Goal: Task Accomplishment & Management: Manage account settings

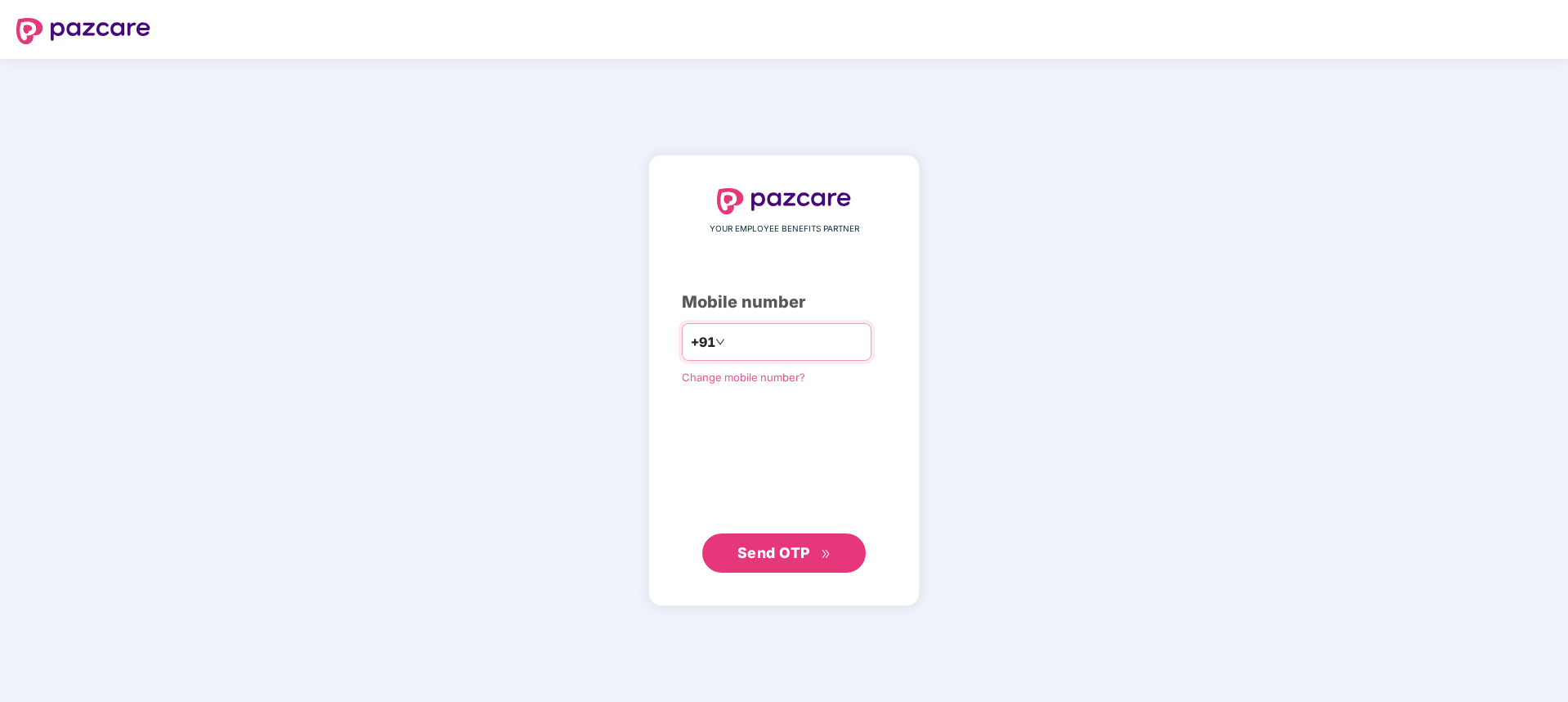
type input "**********"
click at [796, 573] on div "**********" at bounding box center [784, 380] width 271 height 452
click at [796, 558] on span "Send OTP" at bounding box center [774, 551] width 73 height 17
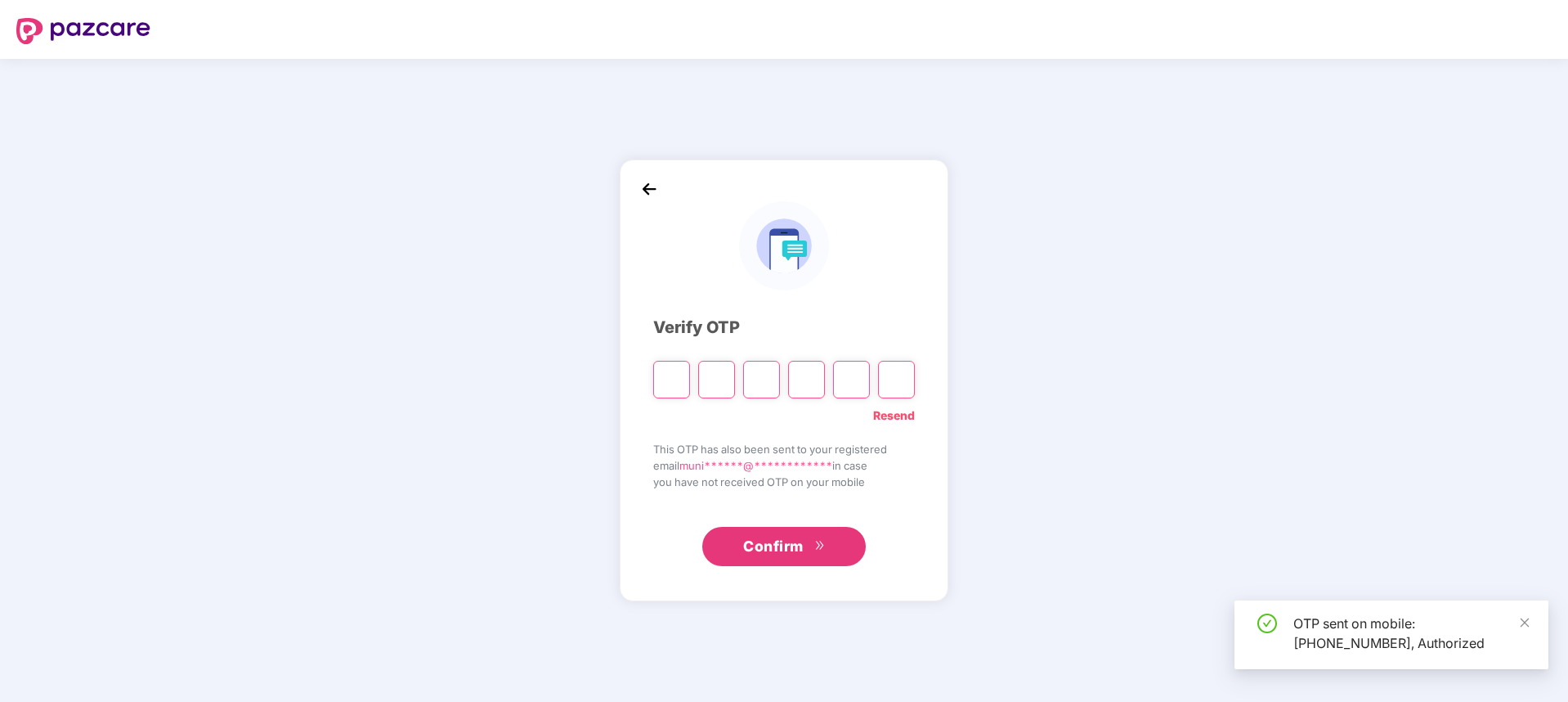
type input "*"
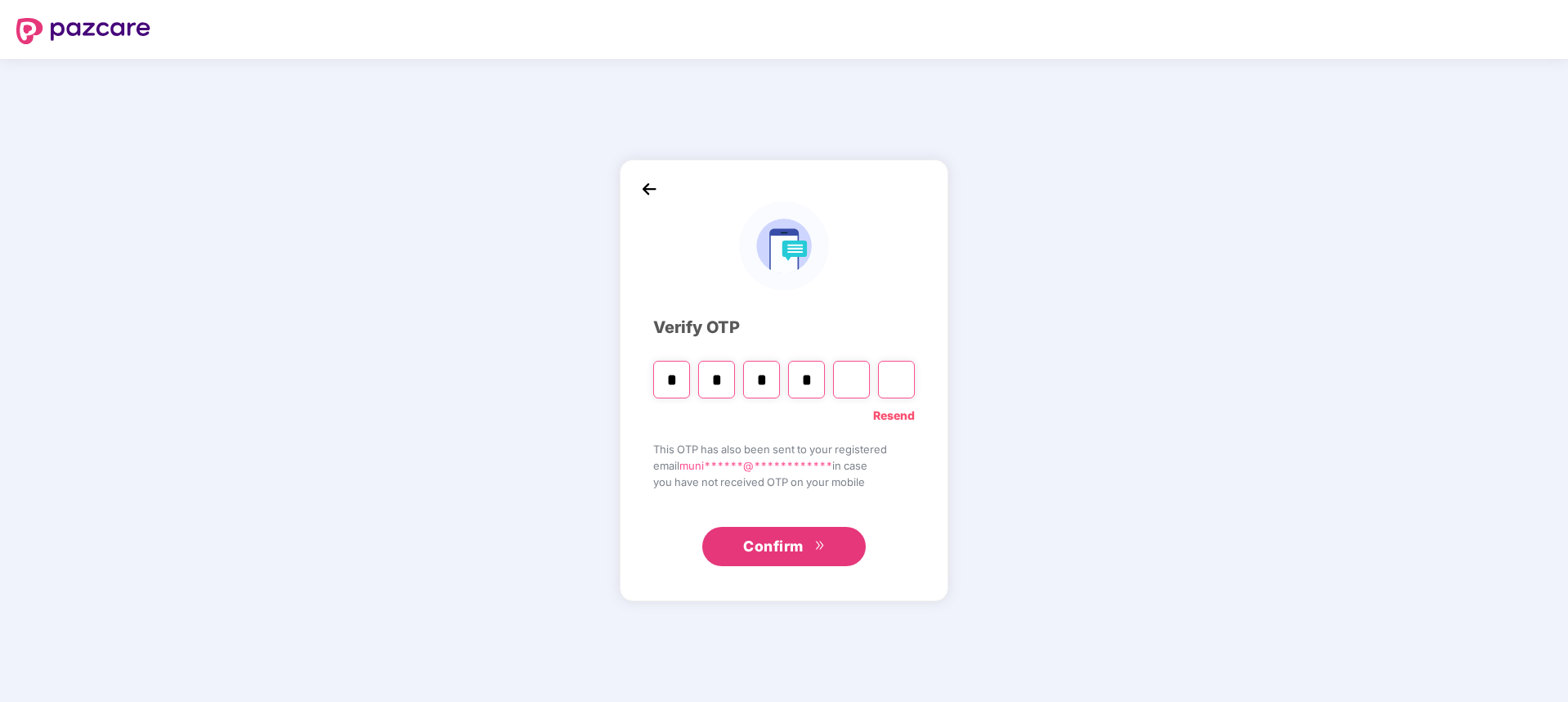
type input "*"
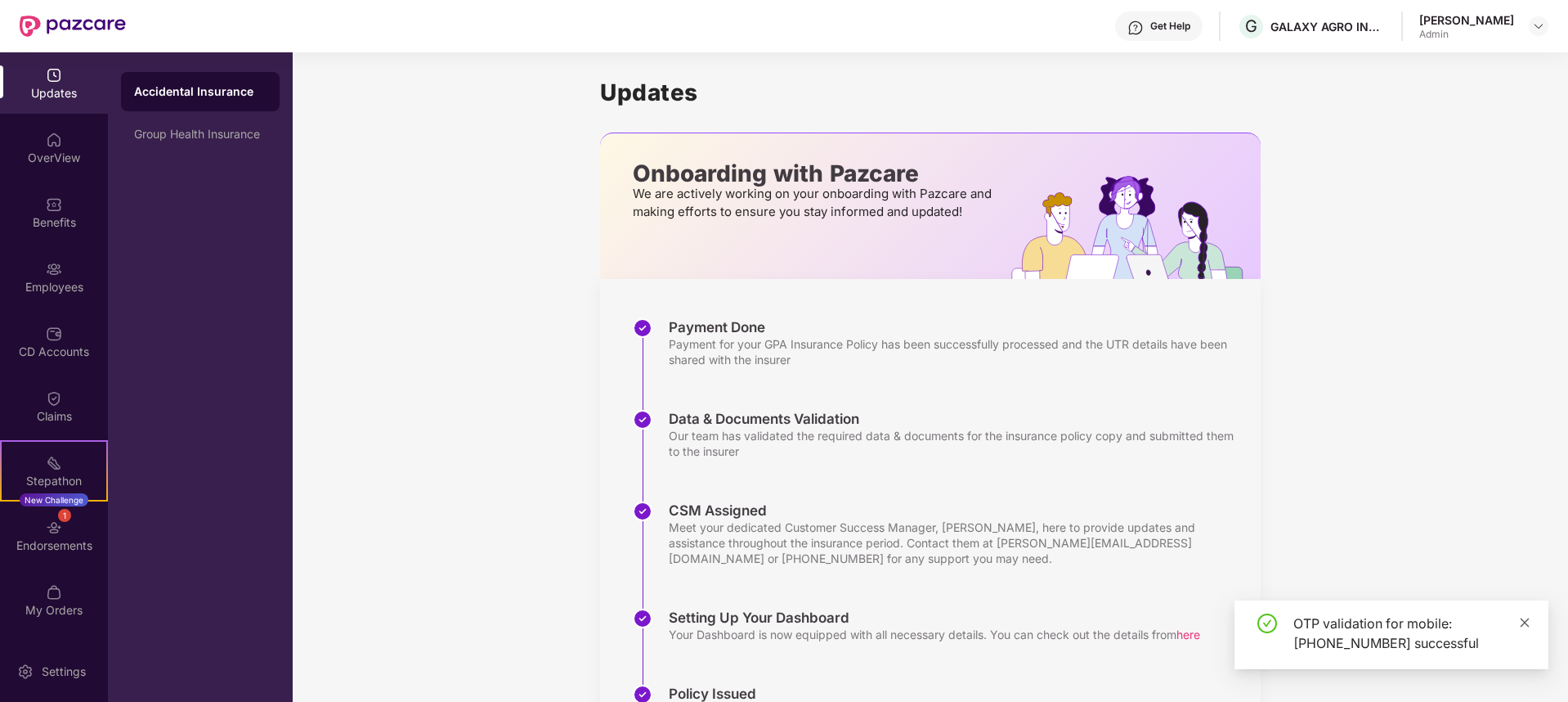
click at [1529, 622] on icon "close" at bounding box center [1525, 622] width 12 height 12
click at [1556, 27] on header "Get Help G GALAXY AGRO INDUSTRIES PRIVATE LIMITED [PERSON_NAME] Admin" at bounding box center [784, 26] width 1568 height 52
click at [1536, 27] on img at bounding box center [1539, 26] width 13 height 13
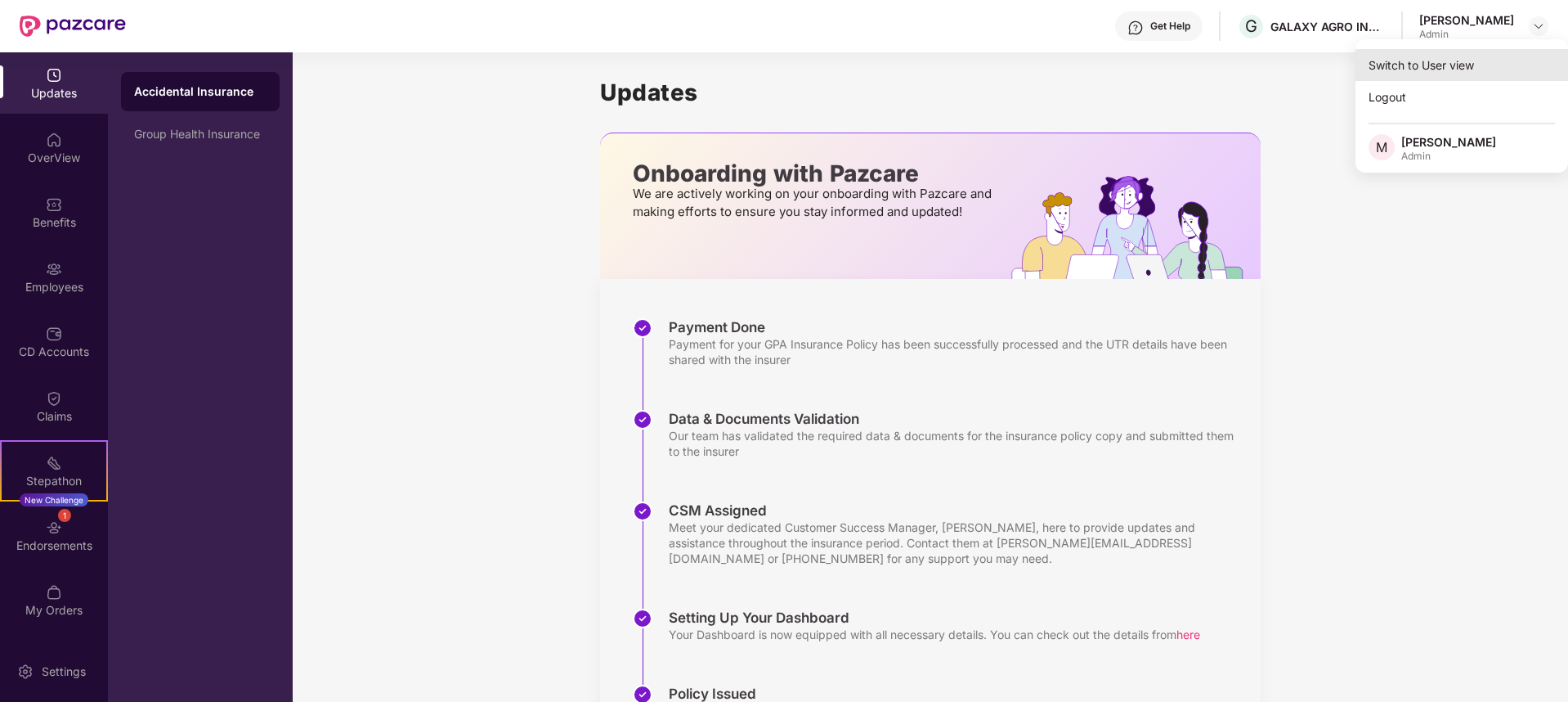
click at [1487, 72] on div "Switch to User view" at bounding box center [1462, 65] width 213 height 32
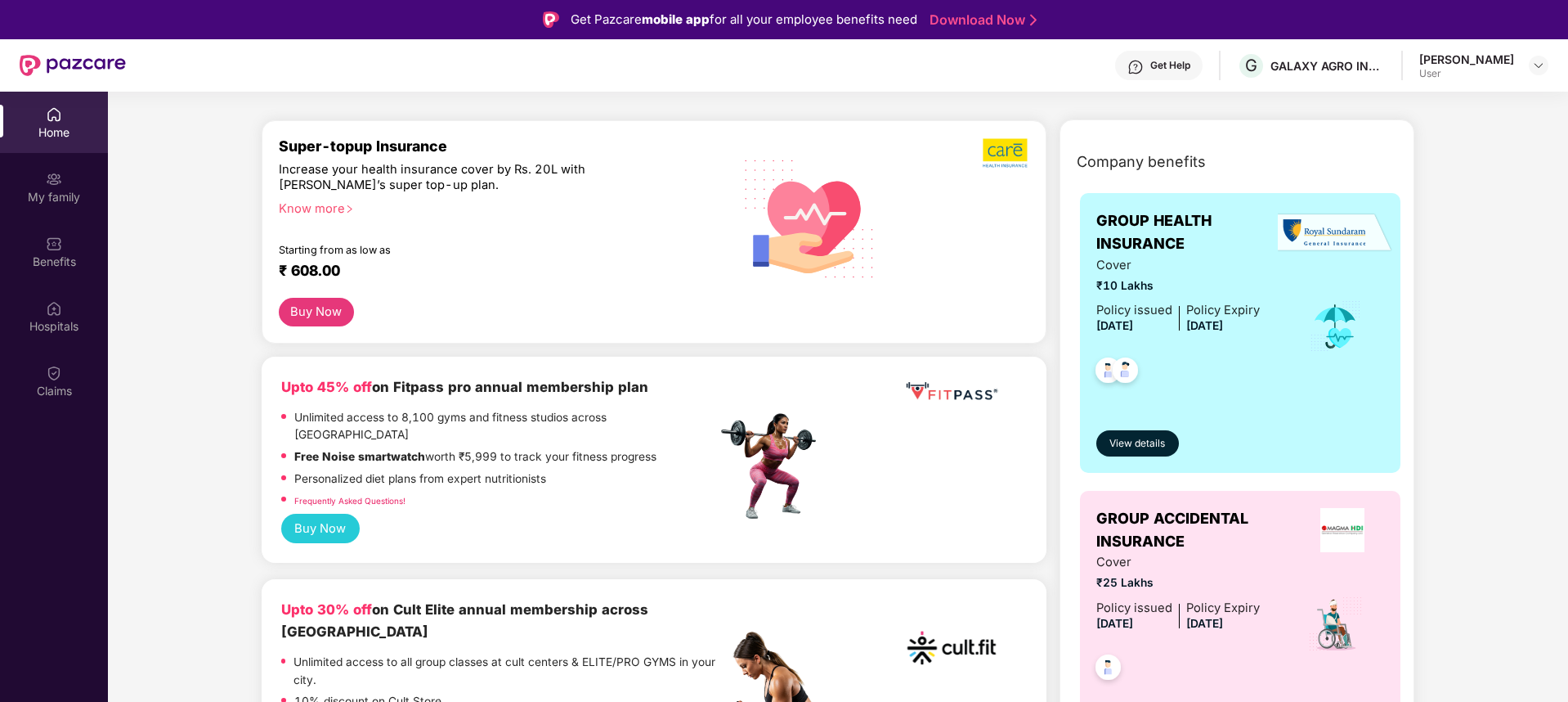
scroll to position [168, 0]
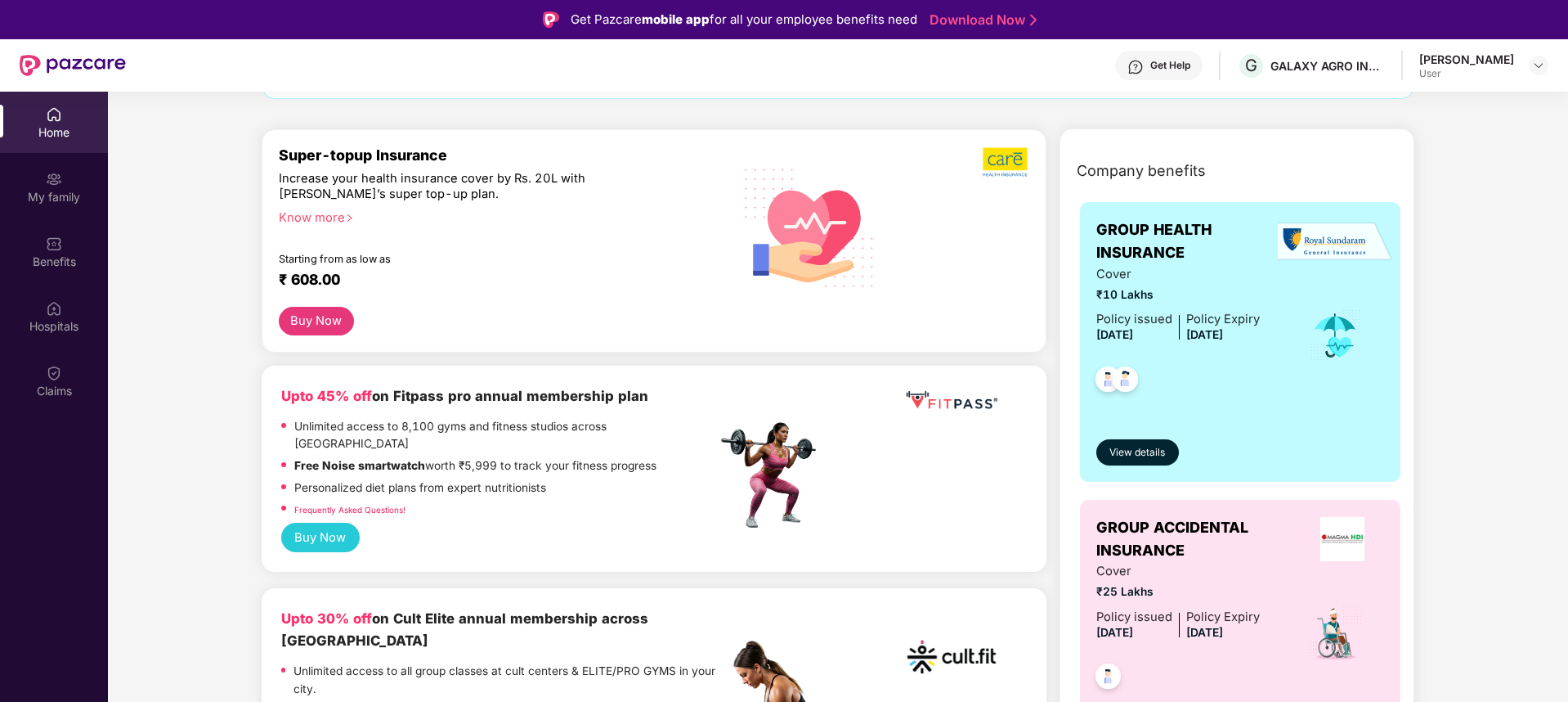
click at [1525, 69] on div "[PERSON_NAME] User" at bounding box center [1484, 66] width 129 height 28
click at [1535, 67] on img at bounding box center [1539, 65] width 13 height 13
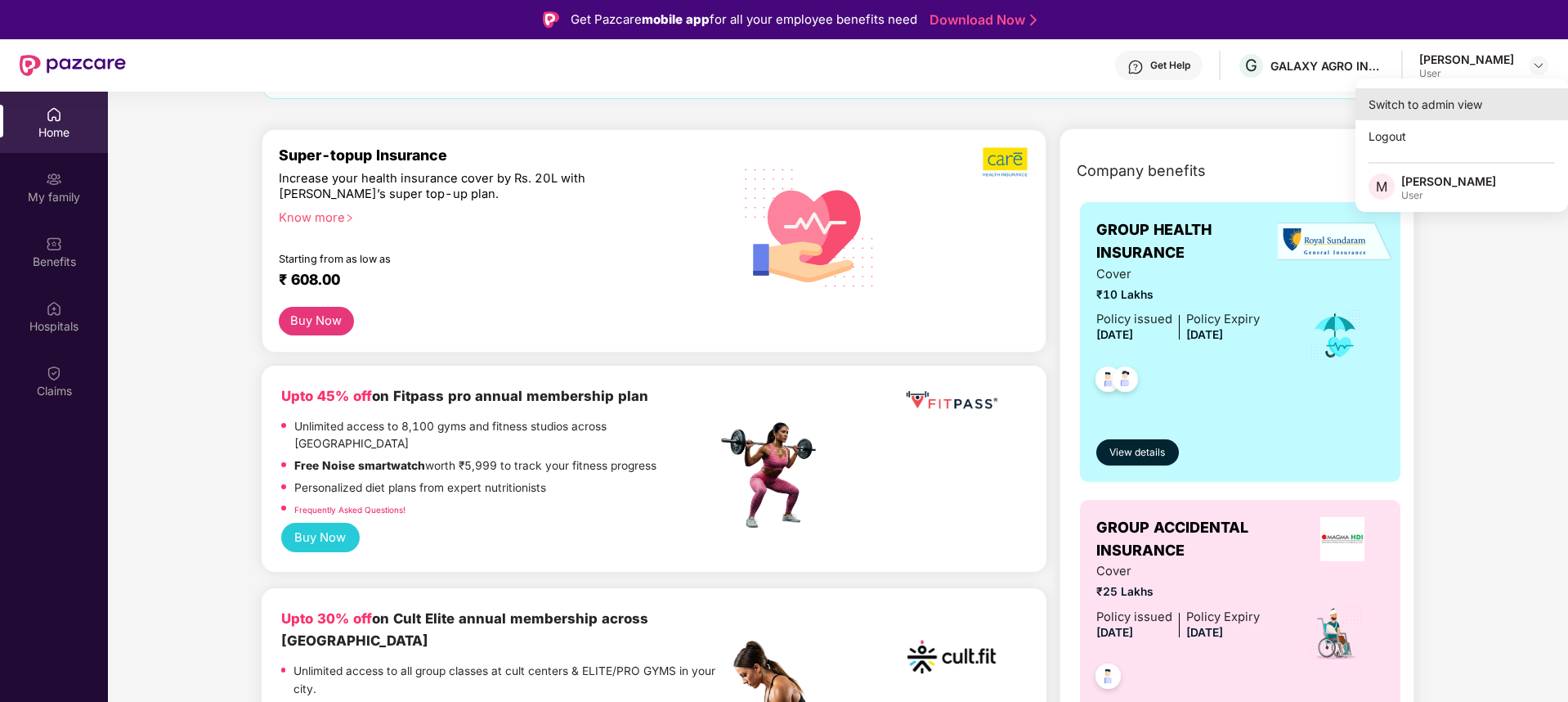
click at [1425, 111] on div "Switch to admin view" at bounding box center [1462, 105] width 213 height 32
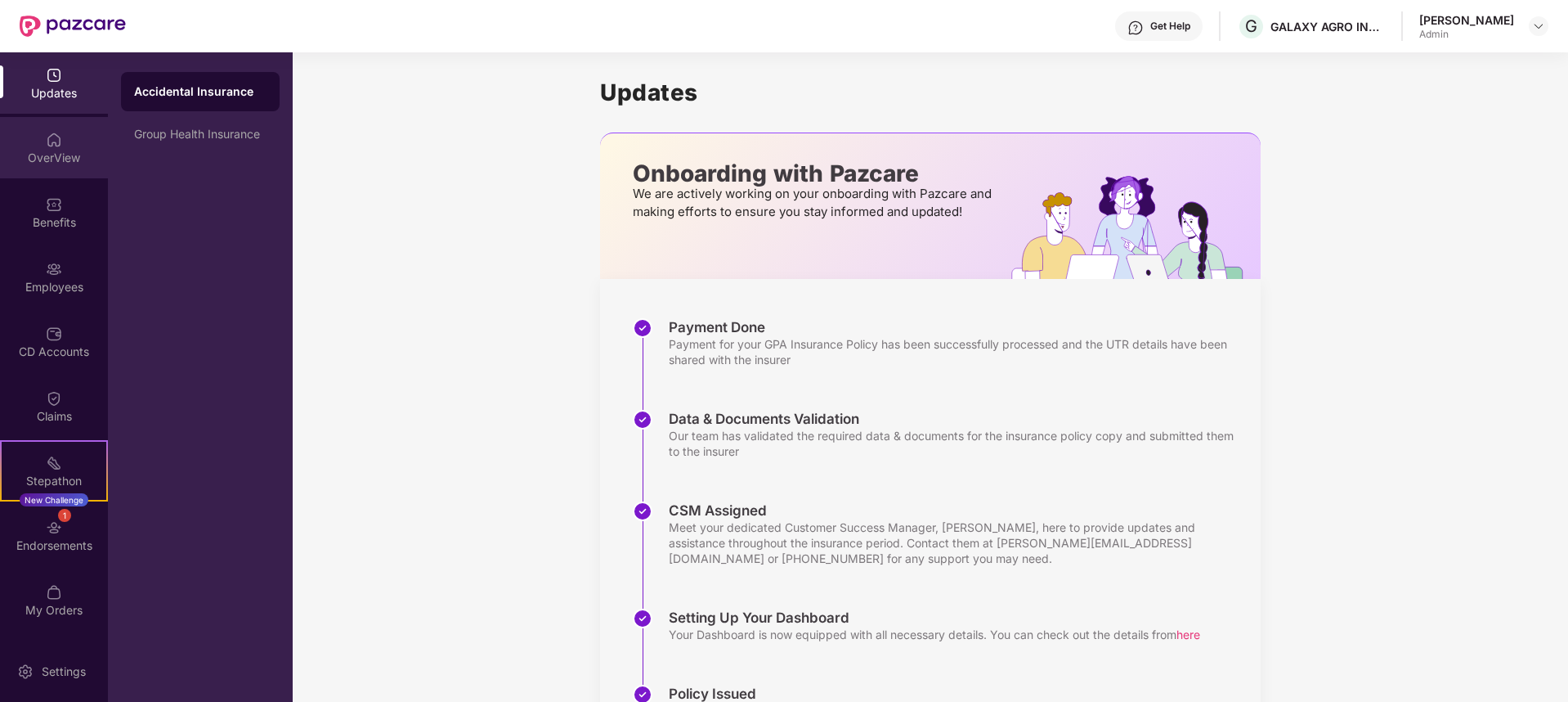
click at [39, 144] on div "OverView" at bounding box center [54, 147] width 108 height 61
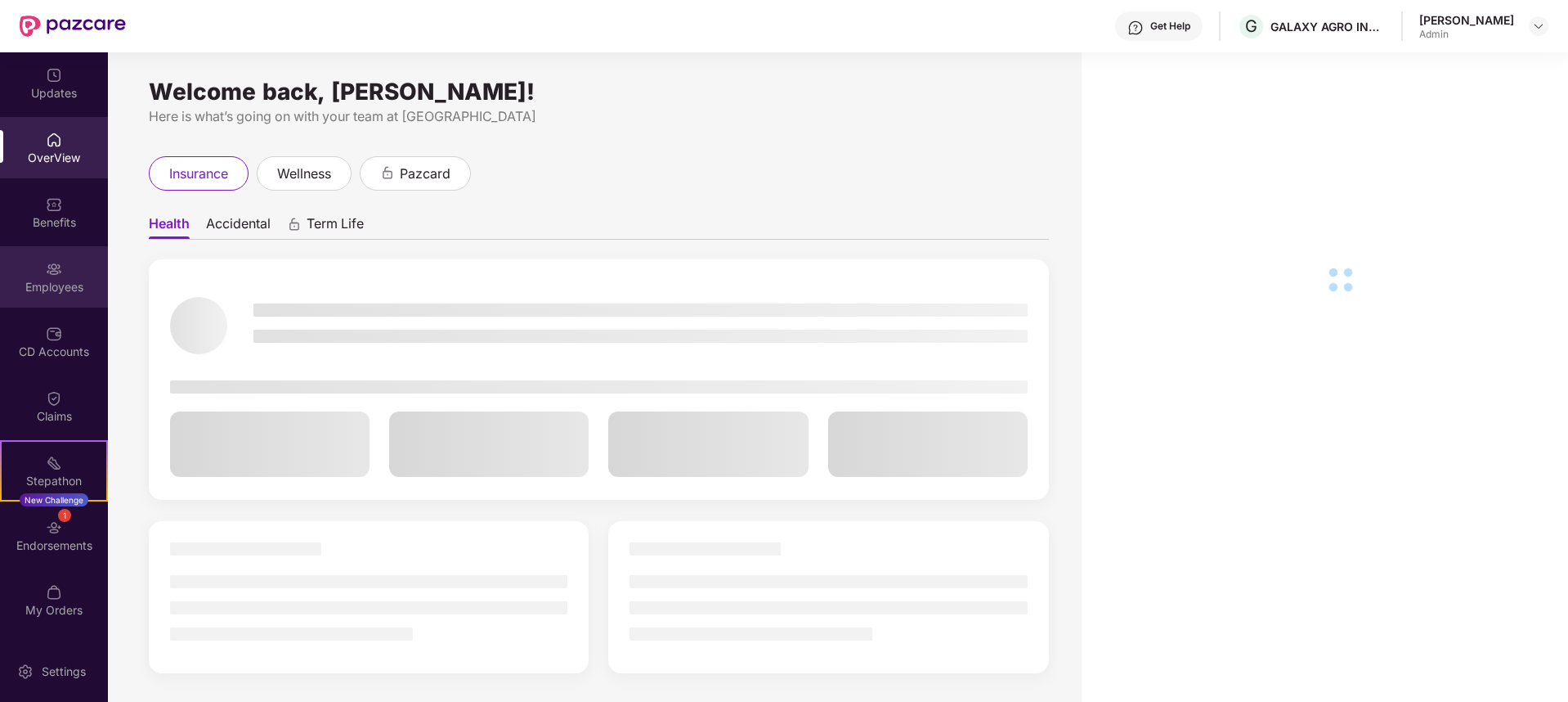
click at [58, 277] on div "Employees" at bounding box center [54, 277] width 108 height 61
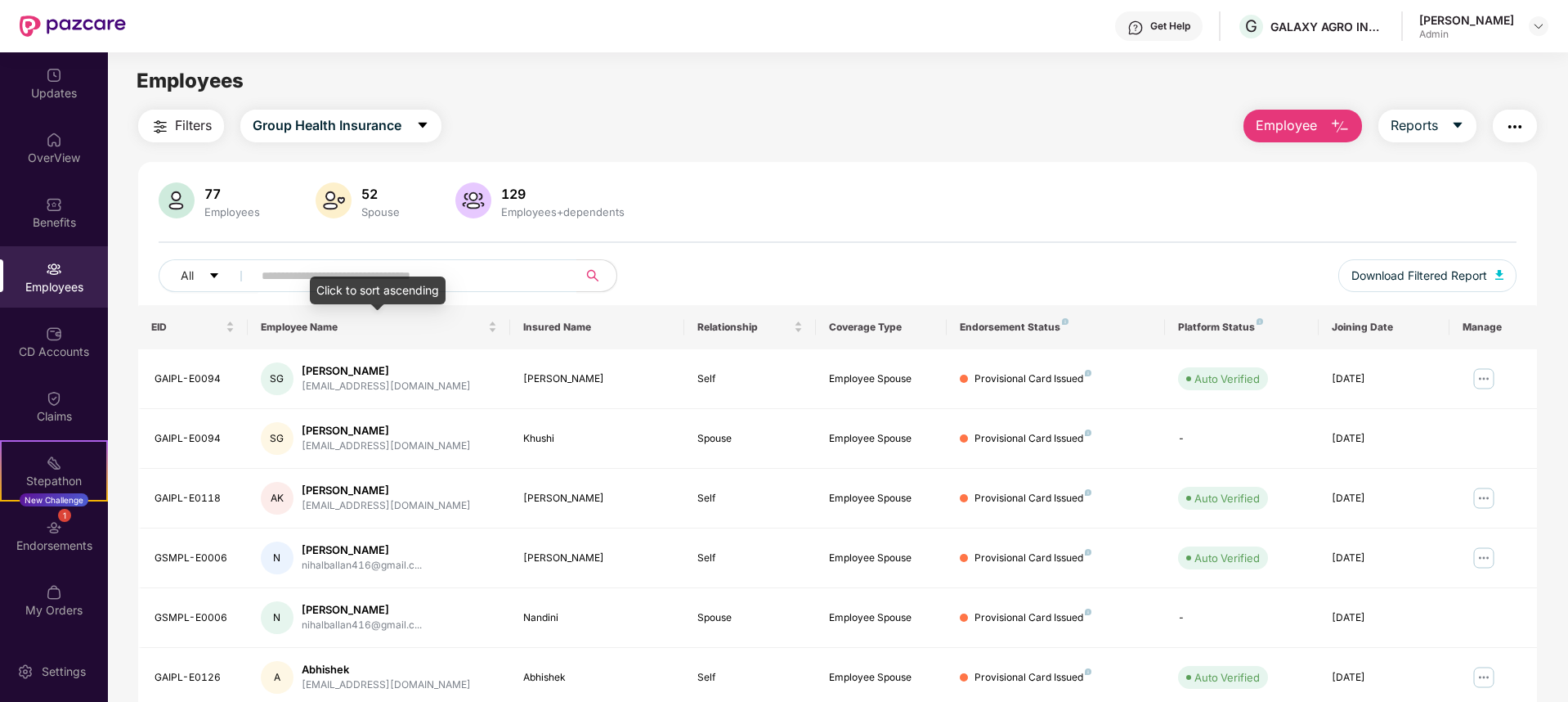
click at [399, 281] on div "Click to sort ascending" at bounding box center [377, 290] width 136 height 27
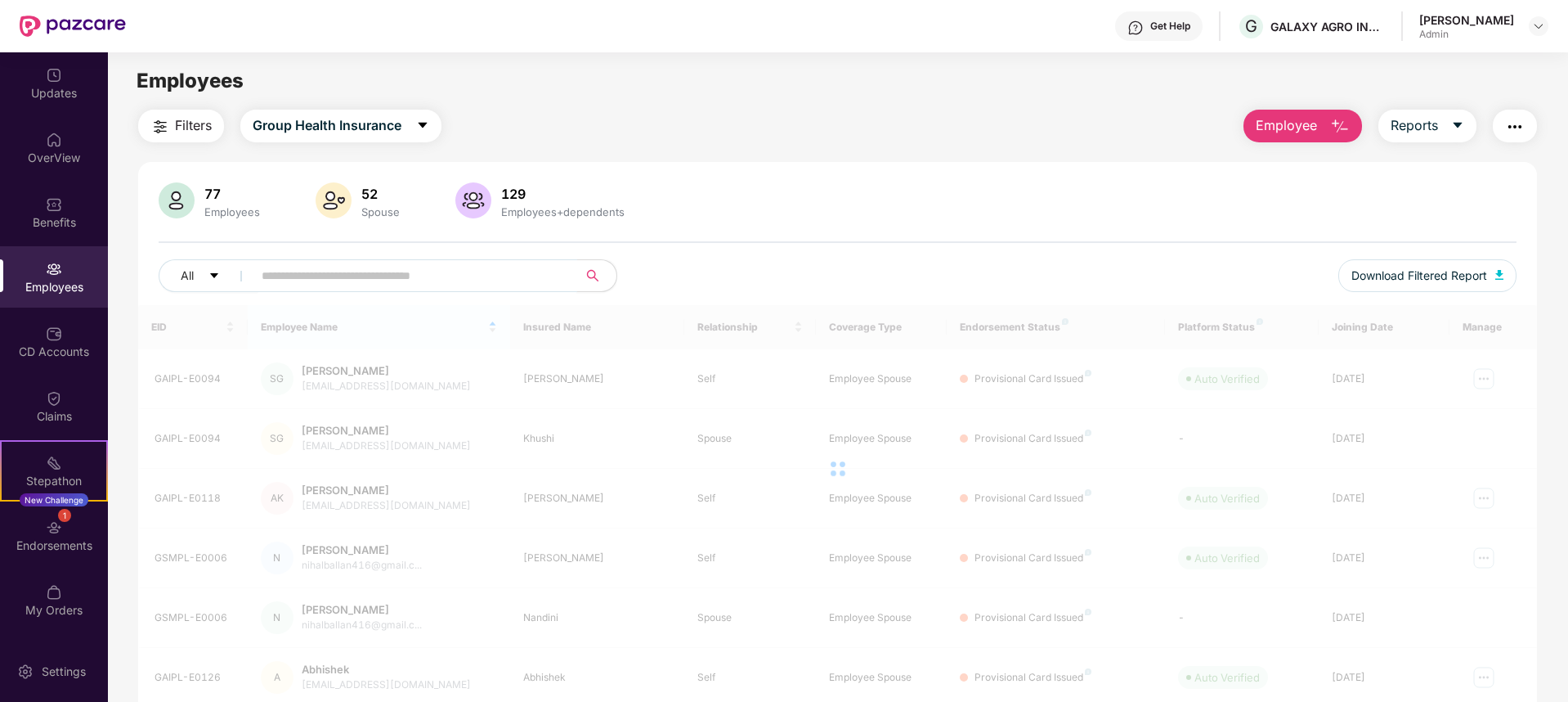
click at [417, 269] on input "text" at bounding box center [408, 276] width 293 height 25
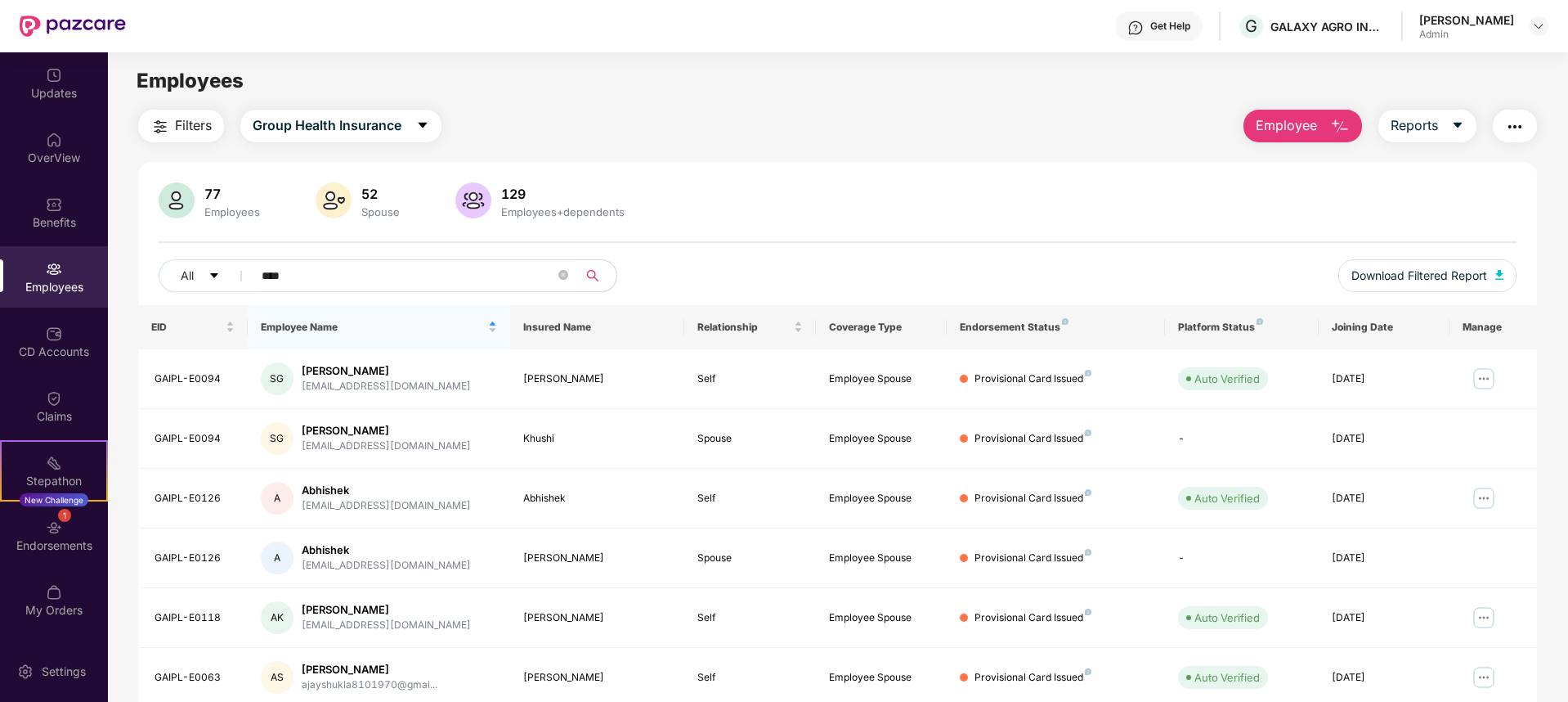
type input "*****"
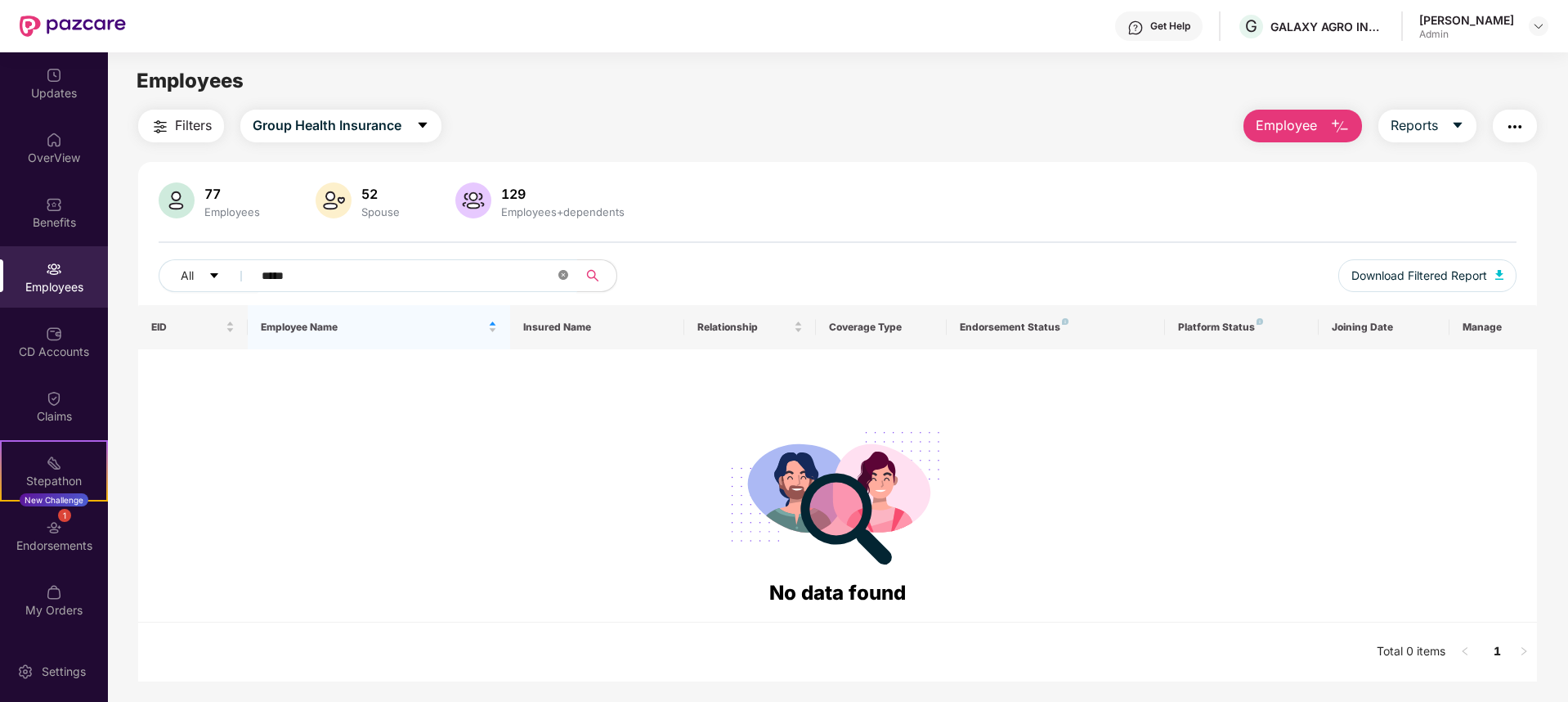
click at [563, 274] on icon "close-circle" at bounding box center [563, 275] width 10 height 10
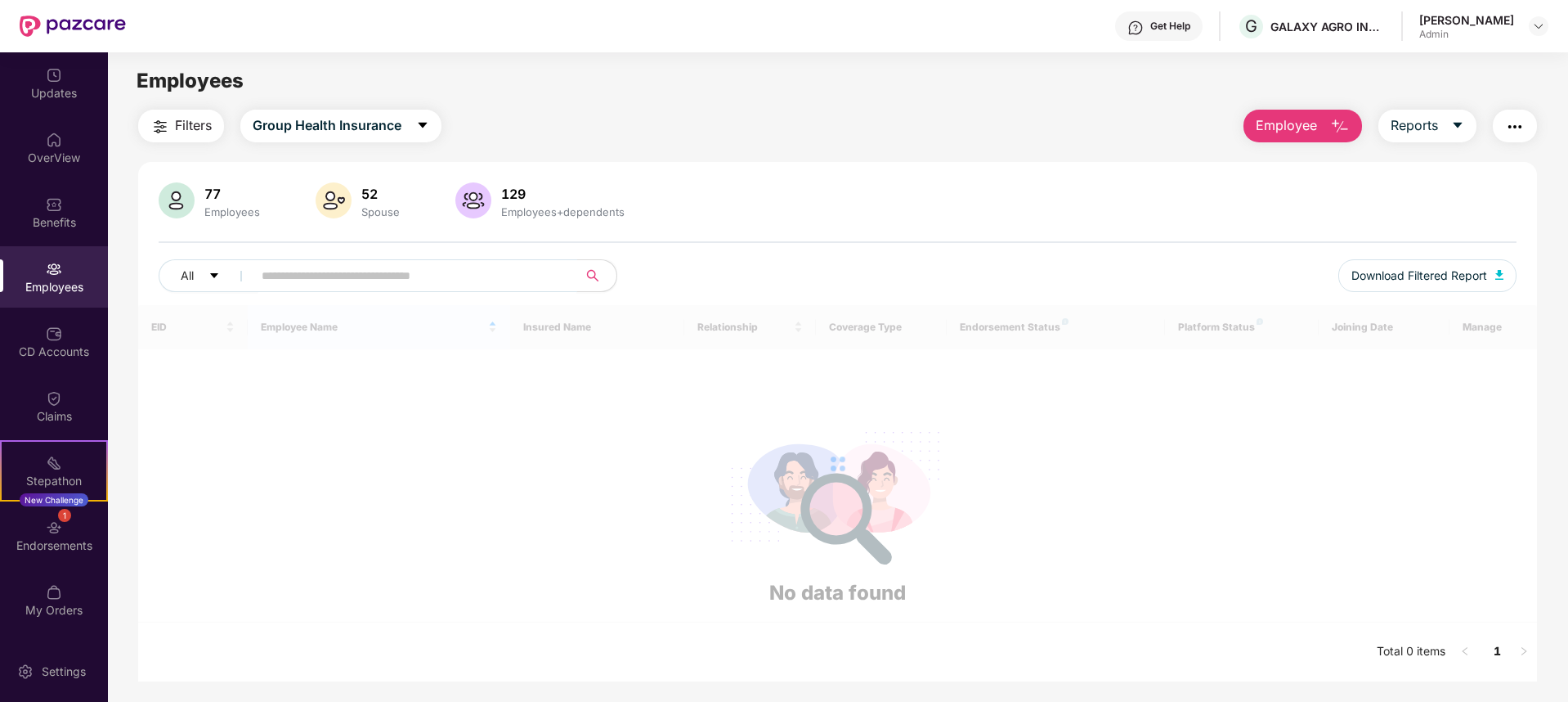
click at [695, 285] on div "All" at bounding box center [555, 276] width 792 height 33
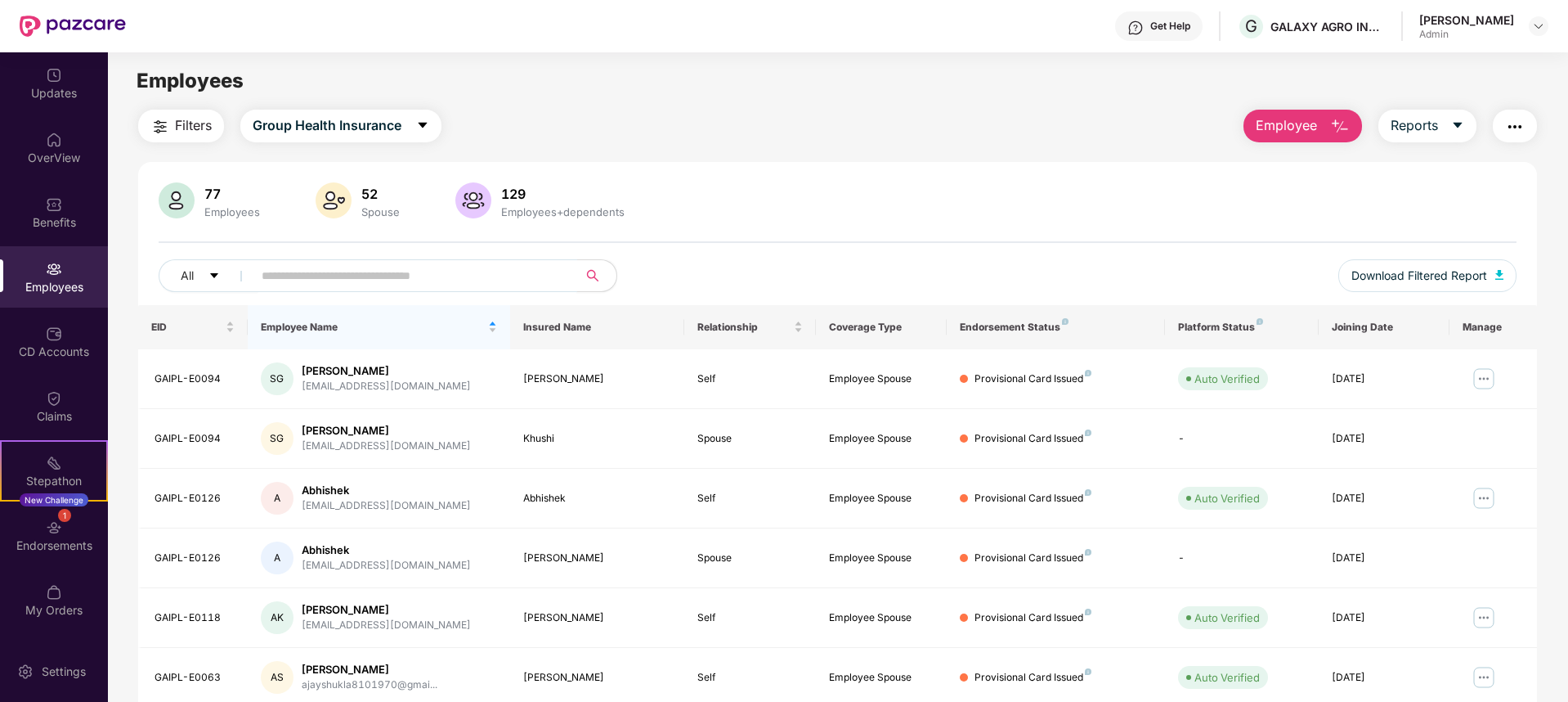
click at [346, 261] on span at bounding box center [409, 276] width 335 height 33
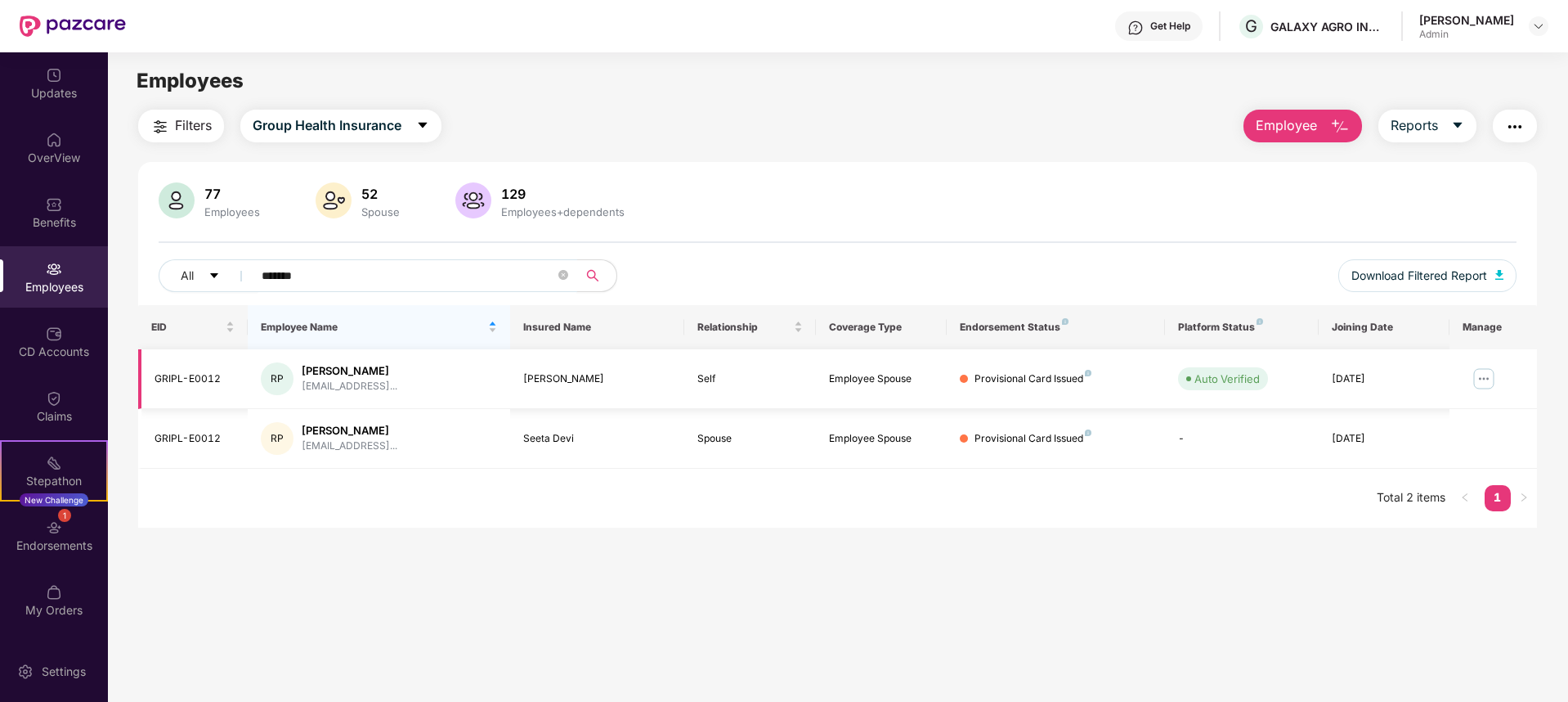
type input "*******"
click at [1483, 374] on img at bounding box center [1485, 379] width 27 height 27
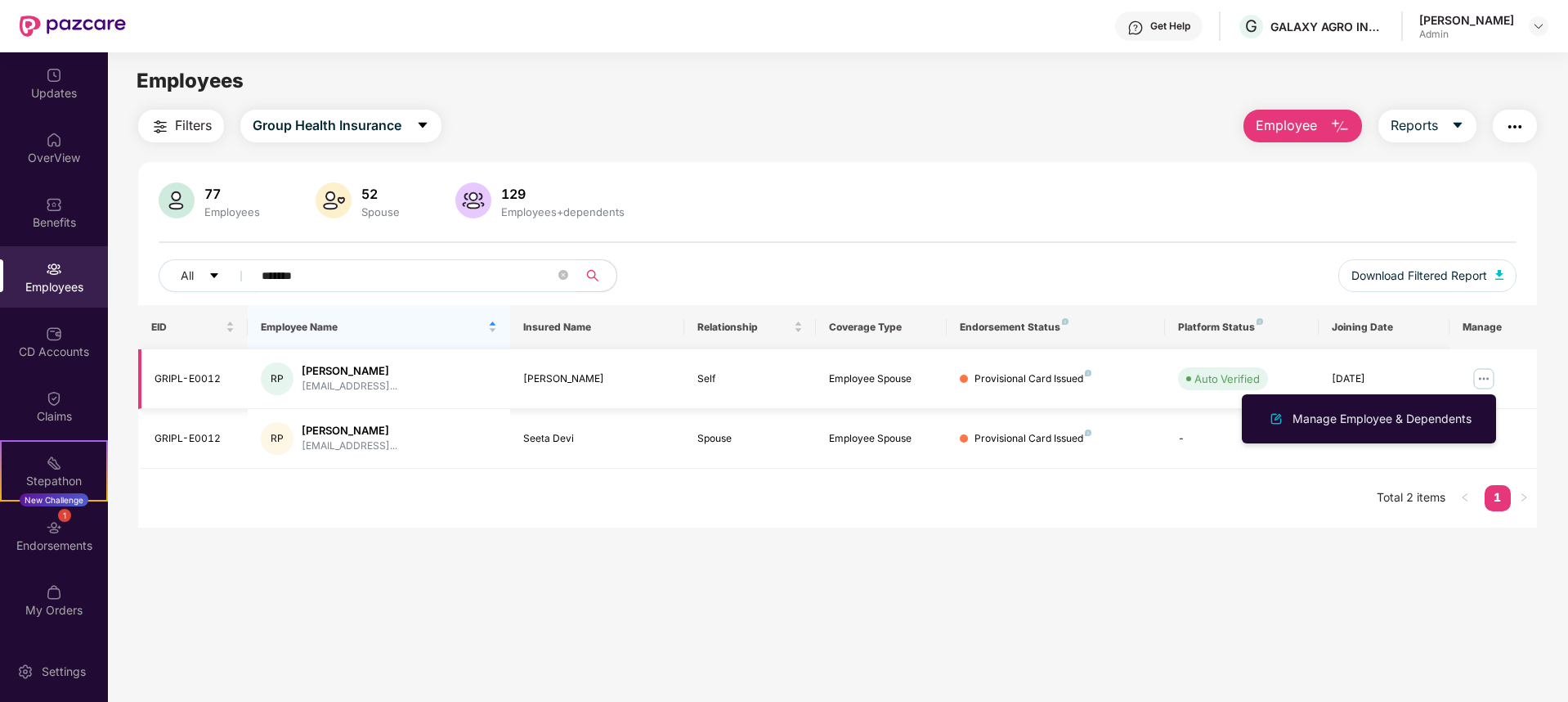
click at [1483, 374] on img at bounding box center [1485, 379] width 27 height 27
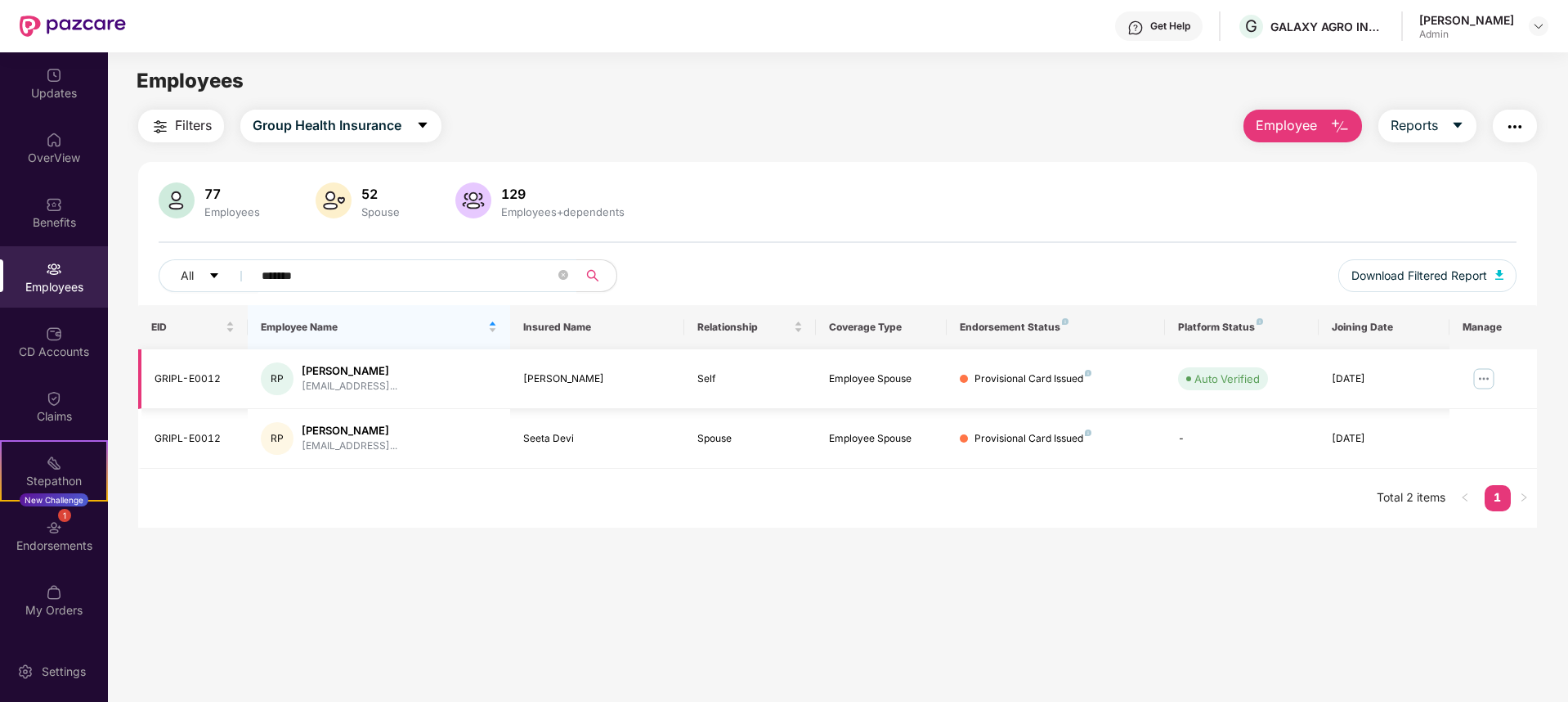
click at [323, 374] on div "[PERSON_NAME]" at bounding box center [350, 371] width 96 height 16
click at [186, 378] on div "GRIPL-E0012" at bounding box center [194, 379] width 80 height 16
drag, startPoint x: 156, startPoint y: 380, endPoint x: 251, endPoint y: 384, distance: 95.1
click at [223, 382] on div "GRIPL-E0012" at bounding box center [194, 379] width 80 height 16
click at [324, 387] on div "[EMAIL_ADDRESS]..." at bounding box center [350, 386] width 96 height 16
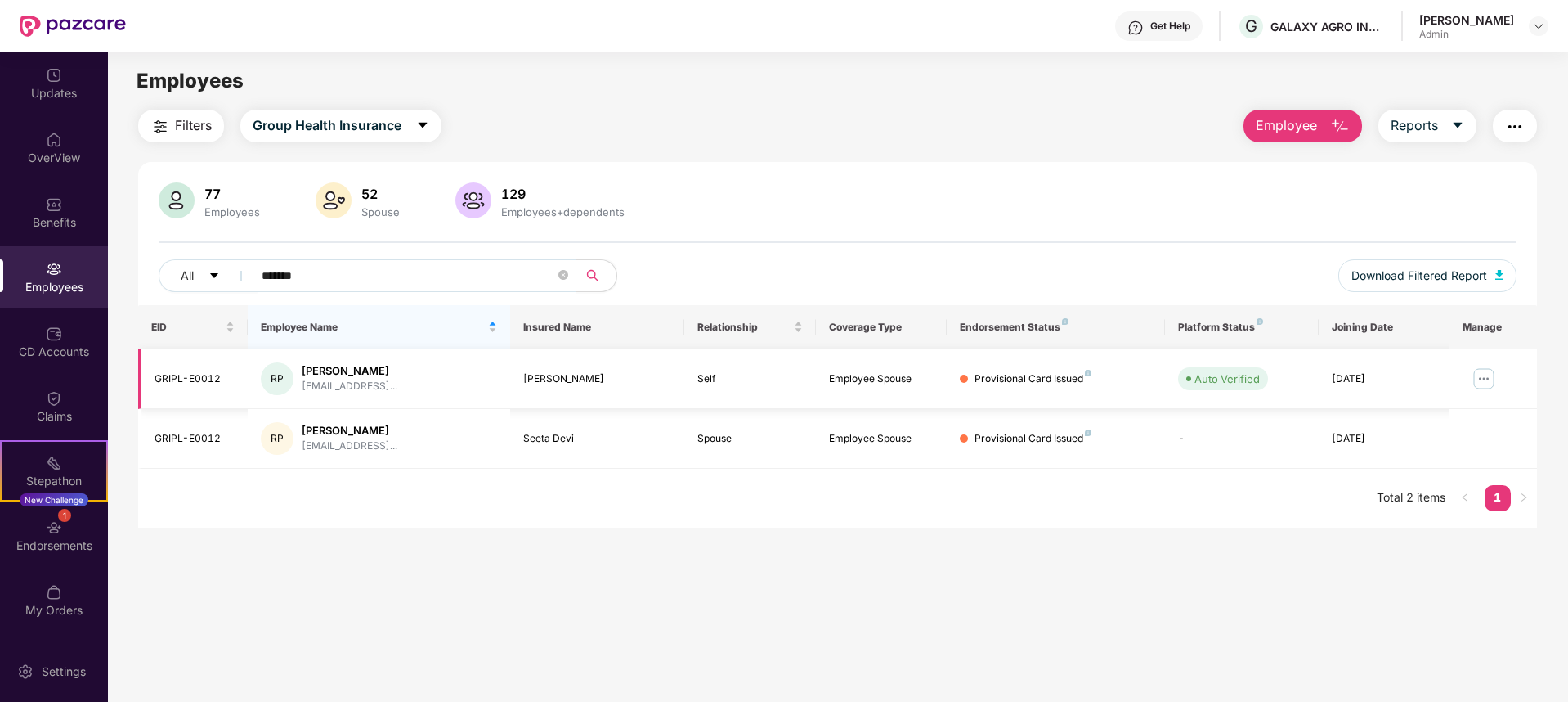
click at [333, 376] on div "[PERSON_NAME]" at bounding box center [350, 371] width 96 height 16
click at [1563, 27] on header "Get Help G GALAXY AGRO INDUSTRIES PRIVATE LIMITED [PERSON_NAME] Admin" at bounding box center [784, 26] width 1568 height 52
click at [1546, 27] on div at bounding box center [1539, 26] width 19 height 20
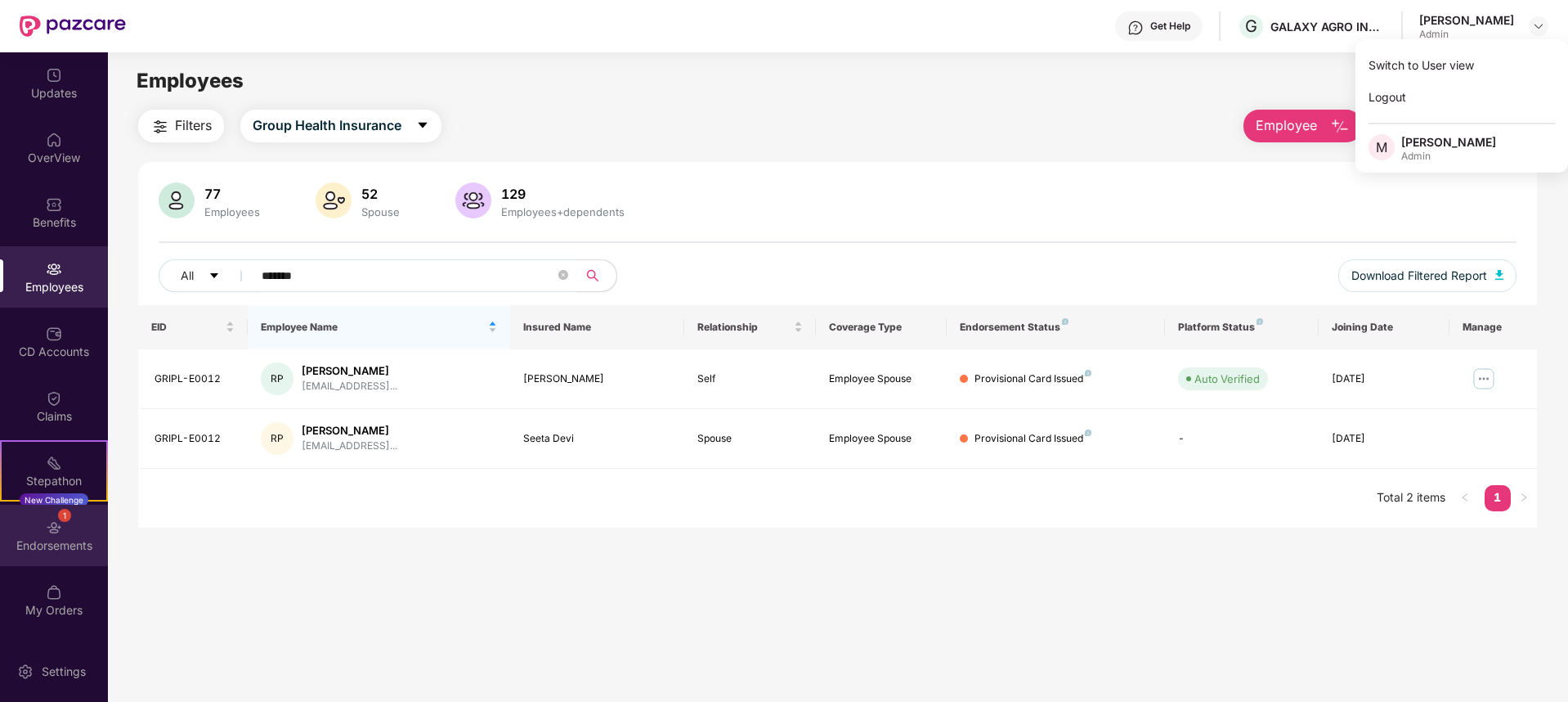
click at [47, 537] on div "Endorsements" at bounding box center [54, 545] width 108 height 16
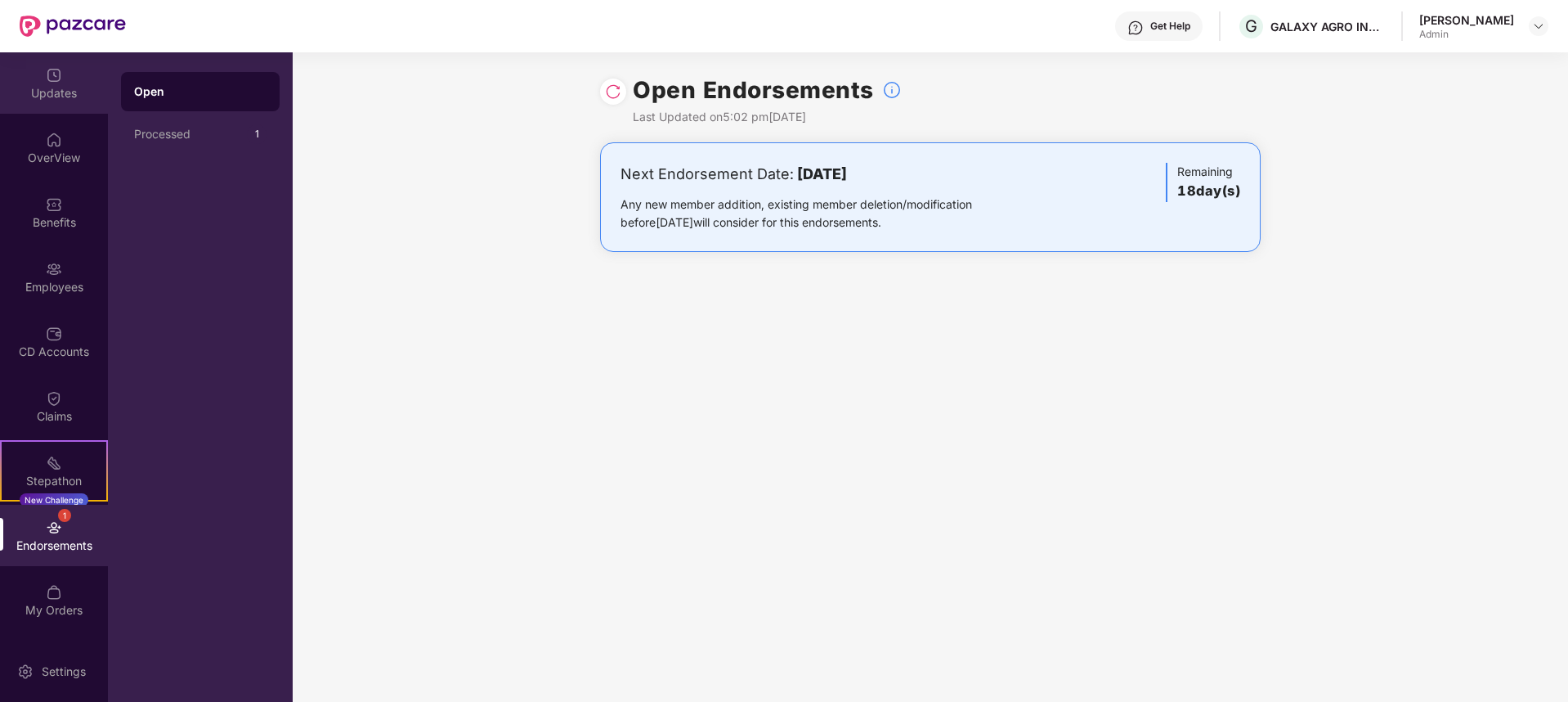
click at [39, 75] on div "Updates" at bounding box center [54, 82] width 108 height 61
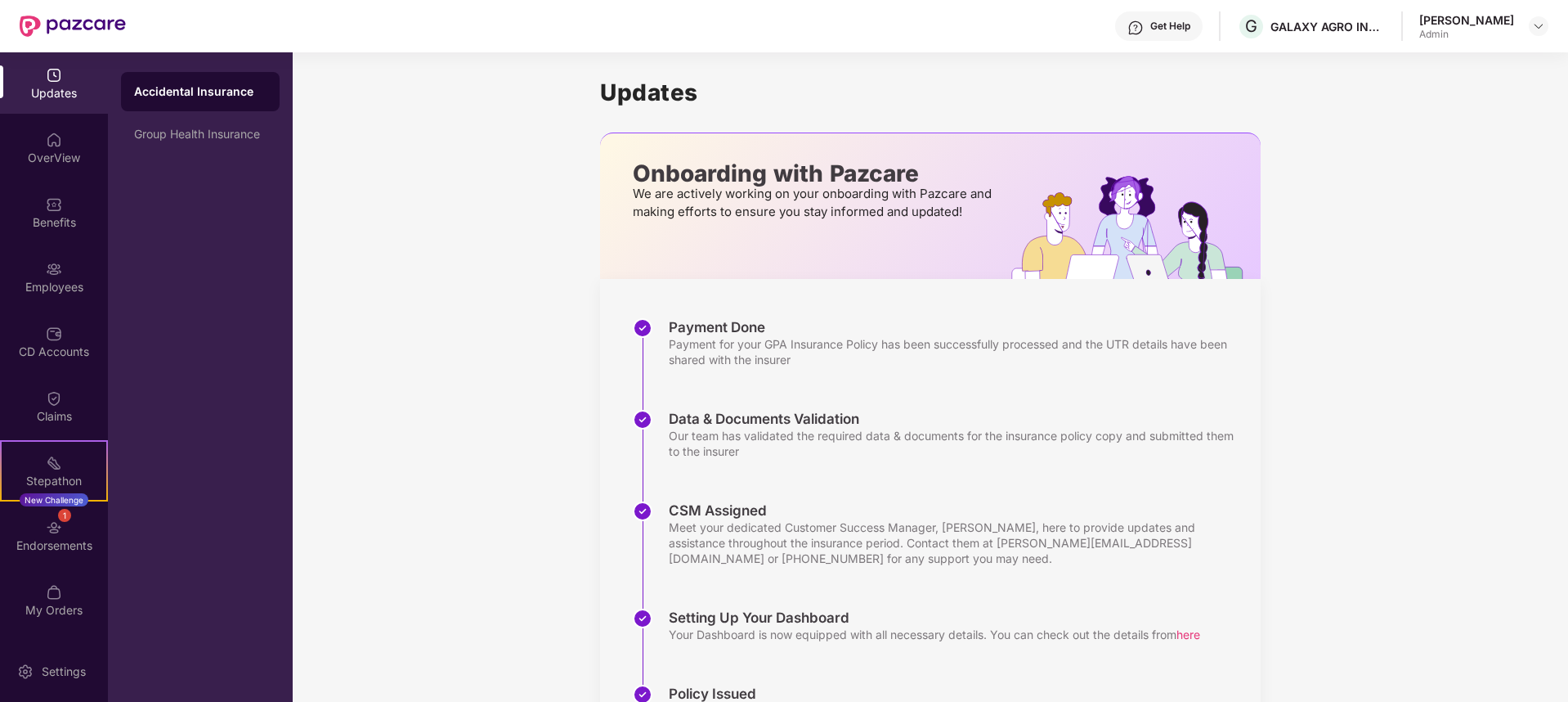
scroll to position [5, 0]
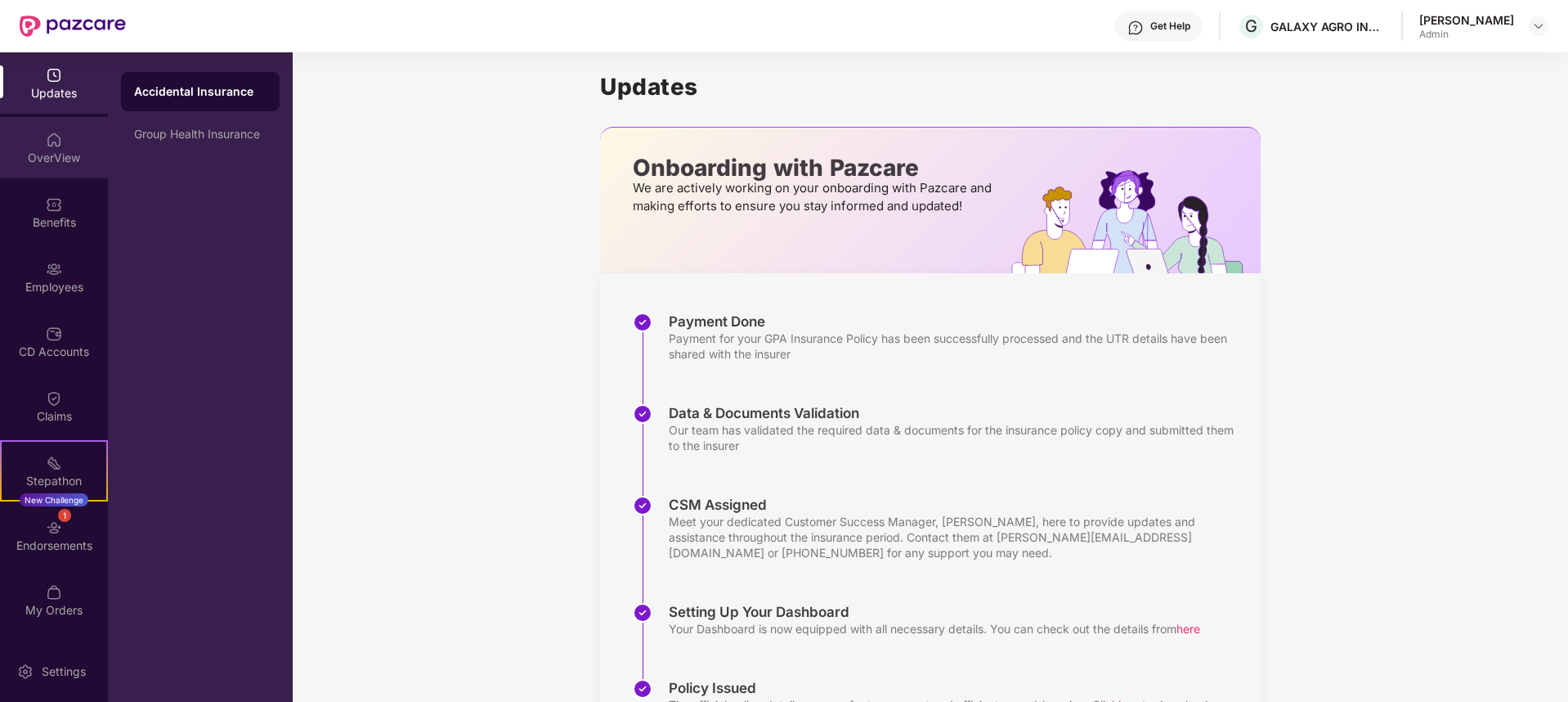
click at [71, 165] on div "OverView" at bounding box center [54, 158] width 108 height 16
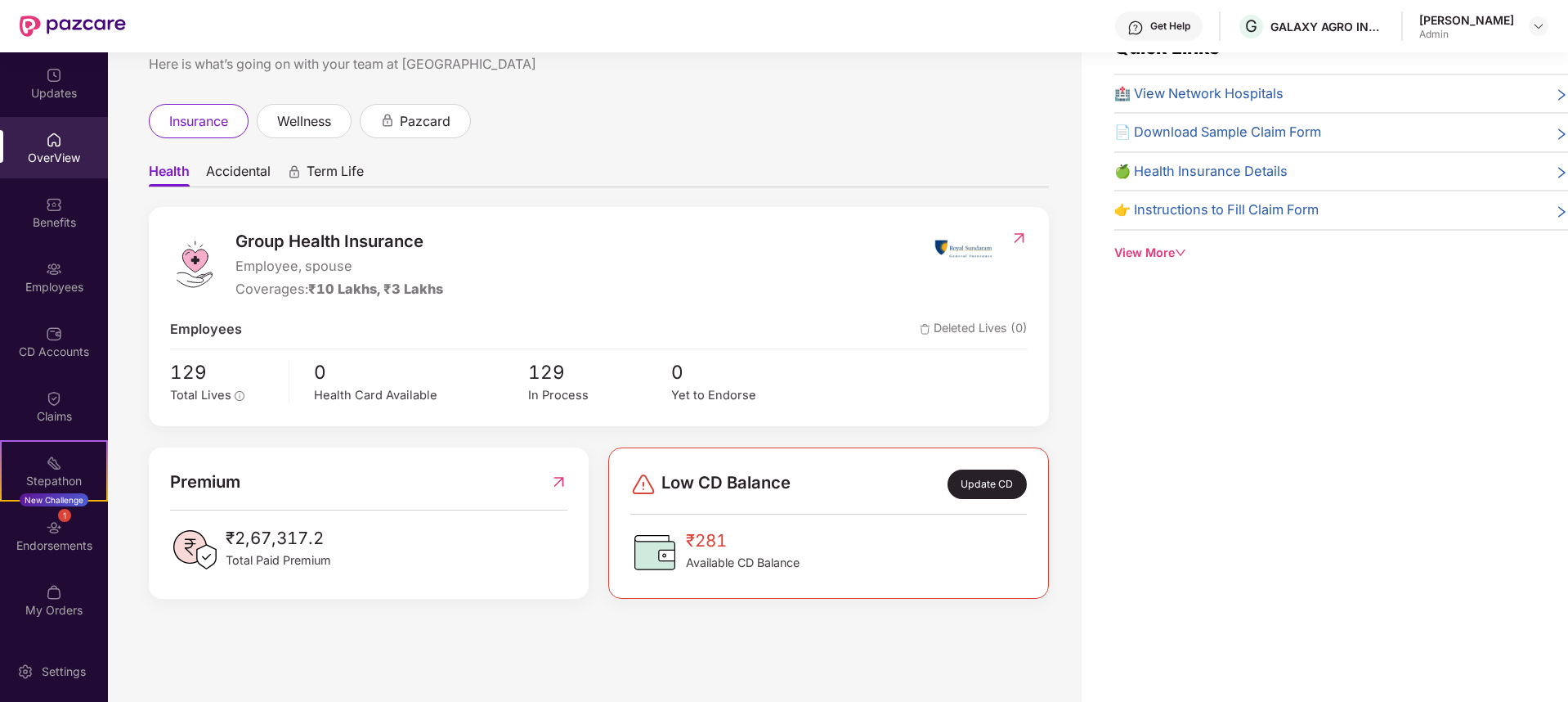
scroll to position [0, 0]
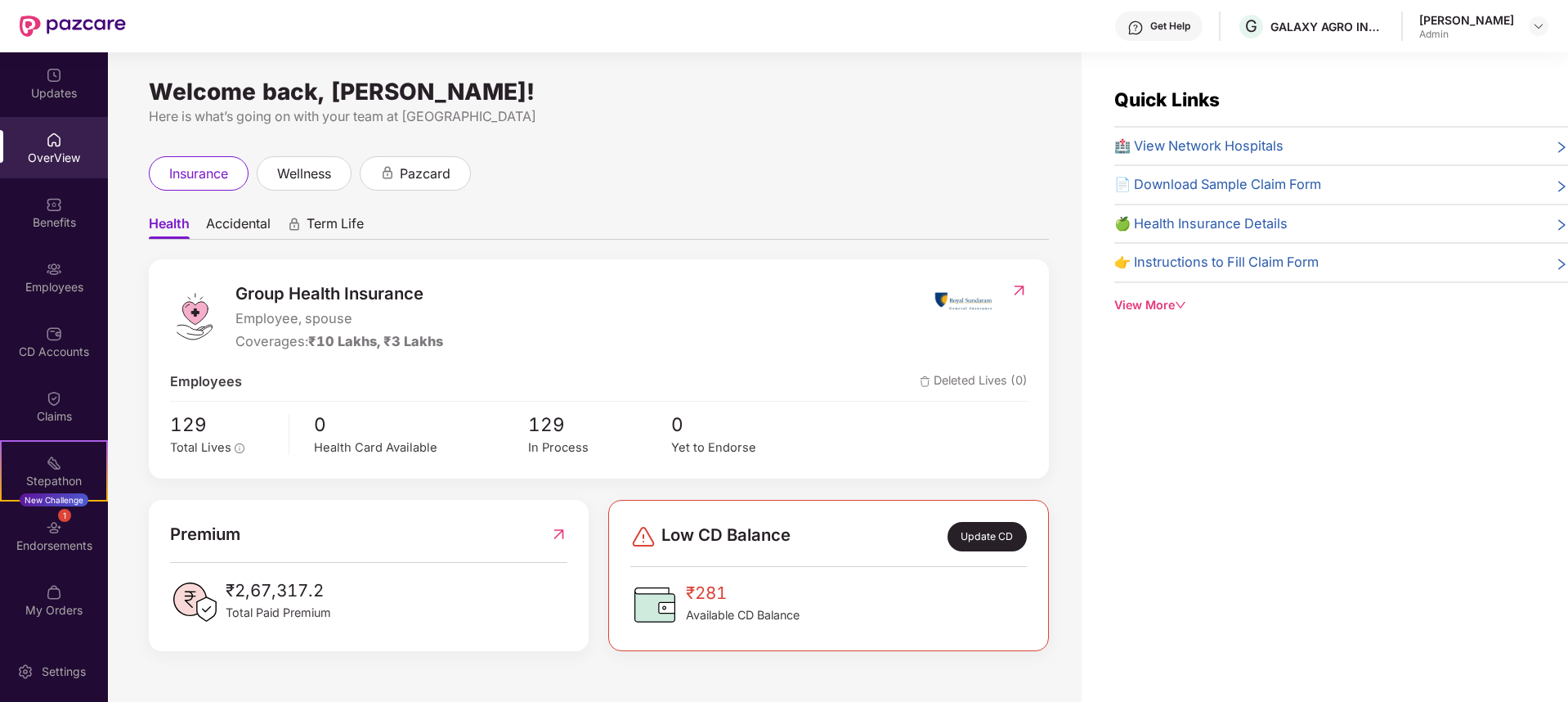
click at [1477, 13] on div "[PERSON_NAME]" at bounding box center [1466, 20] width 95 height 16
click at [1533, 24] on img at bounding box center [1539, 26] width 13 height 13
click at [734, 150] on div "Welcome back, [PERSON_NAME]! Here is what’s going on with your team at Pazcare …" at bounding box center [594, 386] width 974 height 669
click at [43, 82] on div "Updates" at bounding box center [54, 82] width 108 height 61
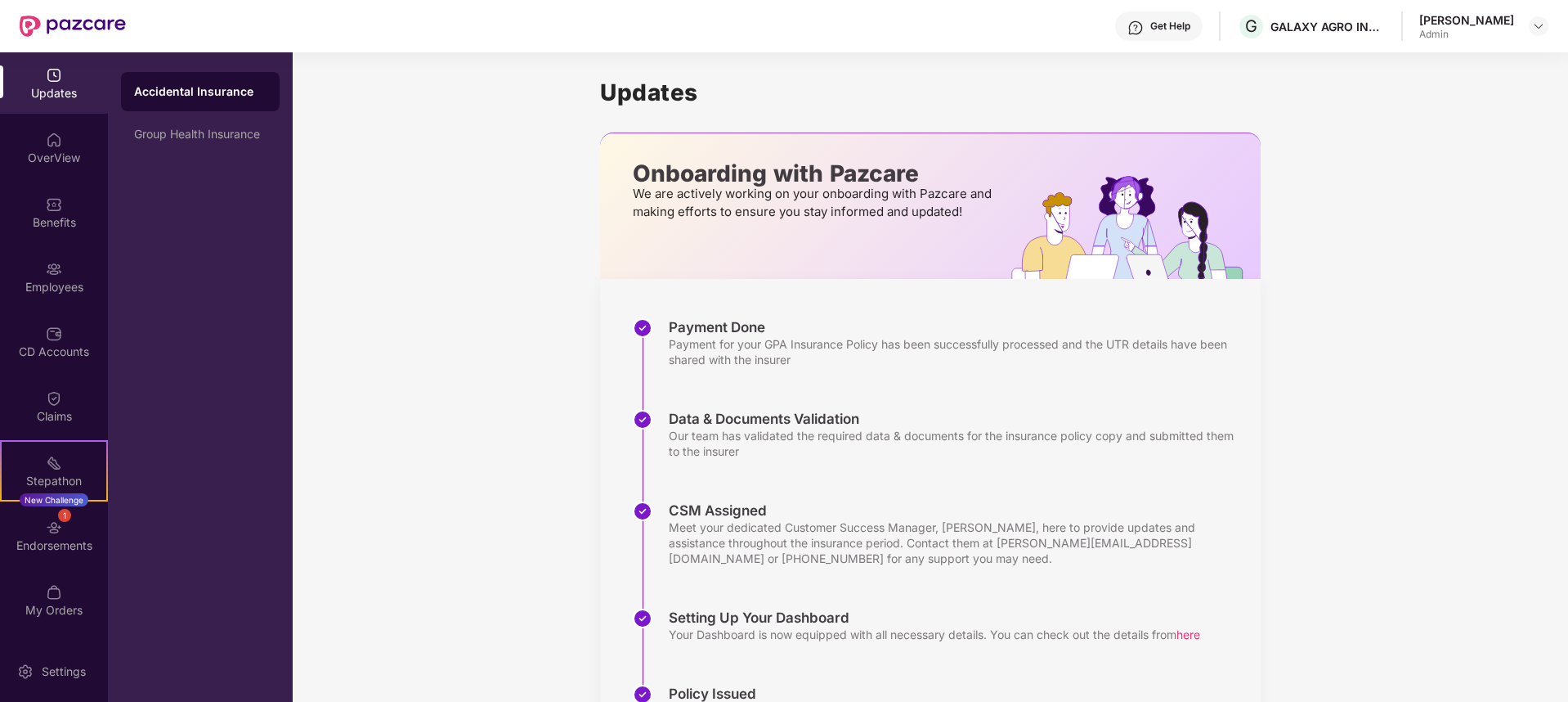
click at [69, 85] on div "Updates" at bounding box center [54, 93] width 108 height 16
click at [57, 147] on div "OverView" at bounding box center [54, 147] width 108 height 61
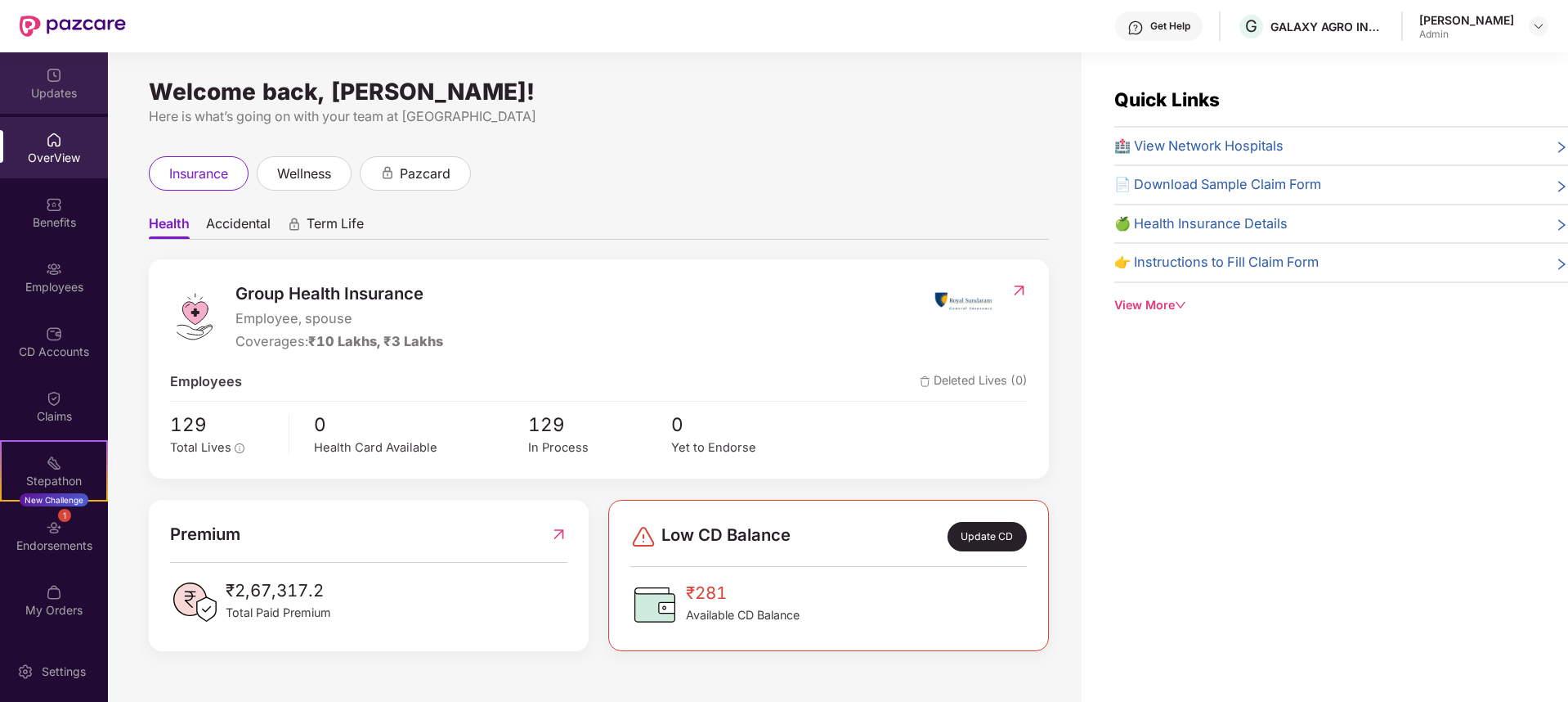
click at [37, 87] on div "Updates" at bounding box center [54, 93] width 108 height 16
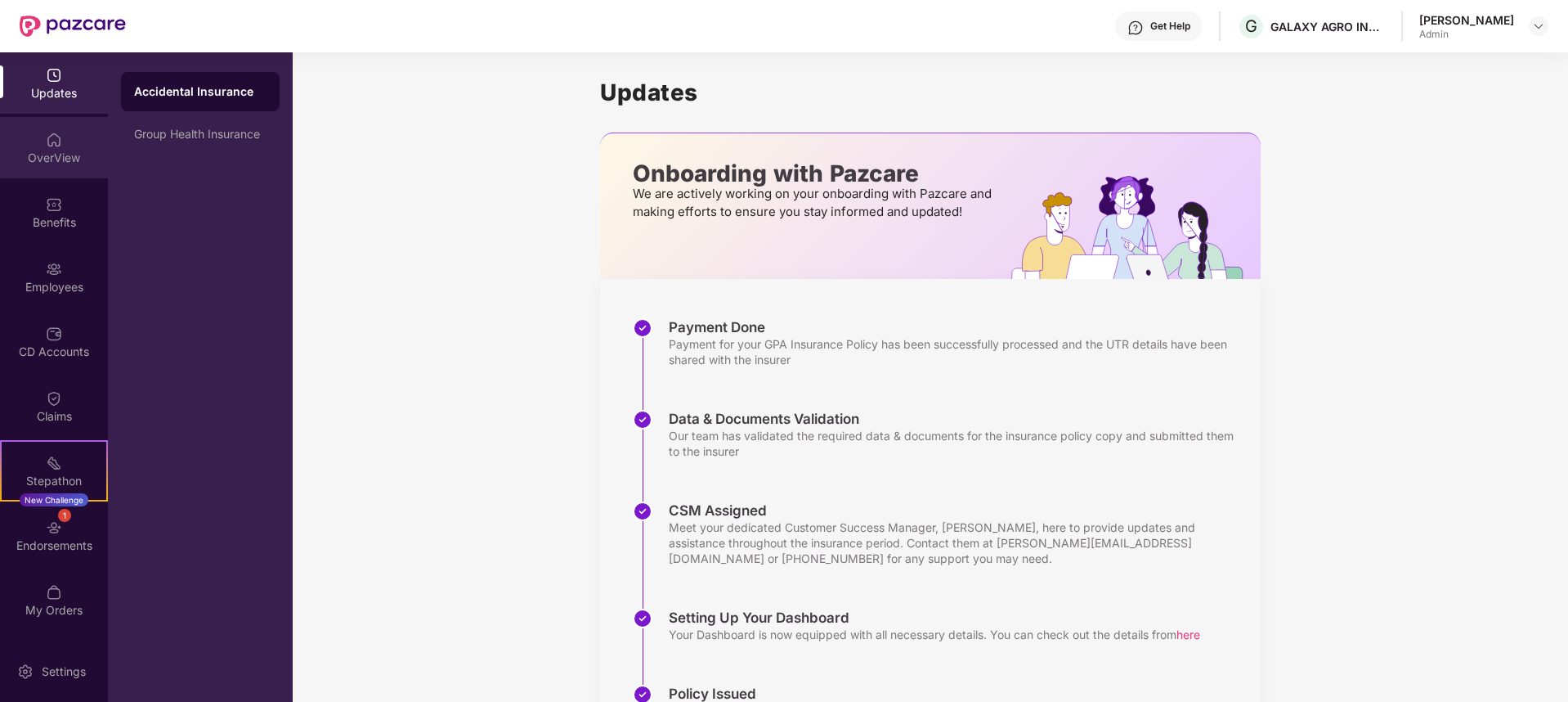
click at [57, 145] on img at bounding box center [54, 140] width 16 height 16
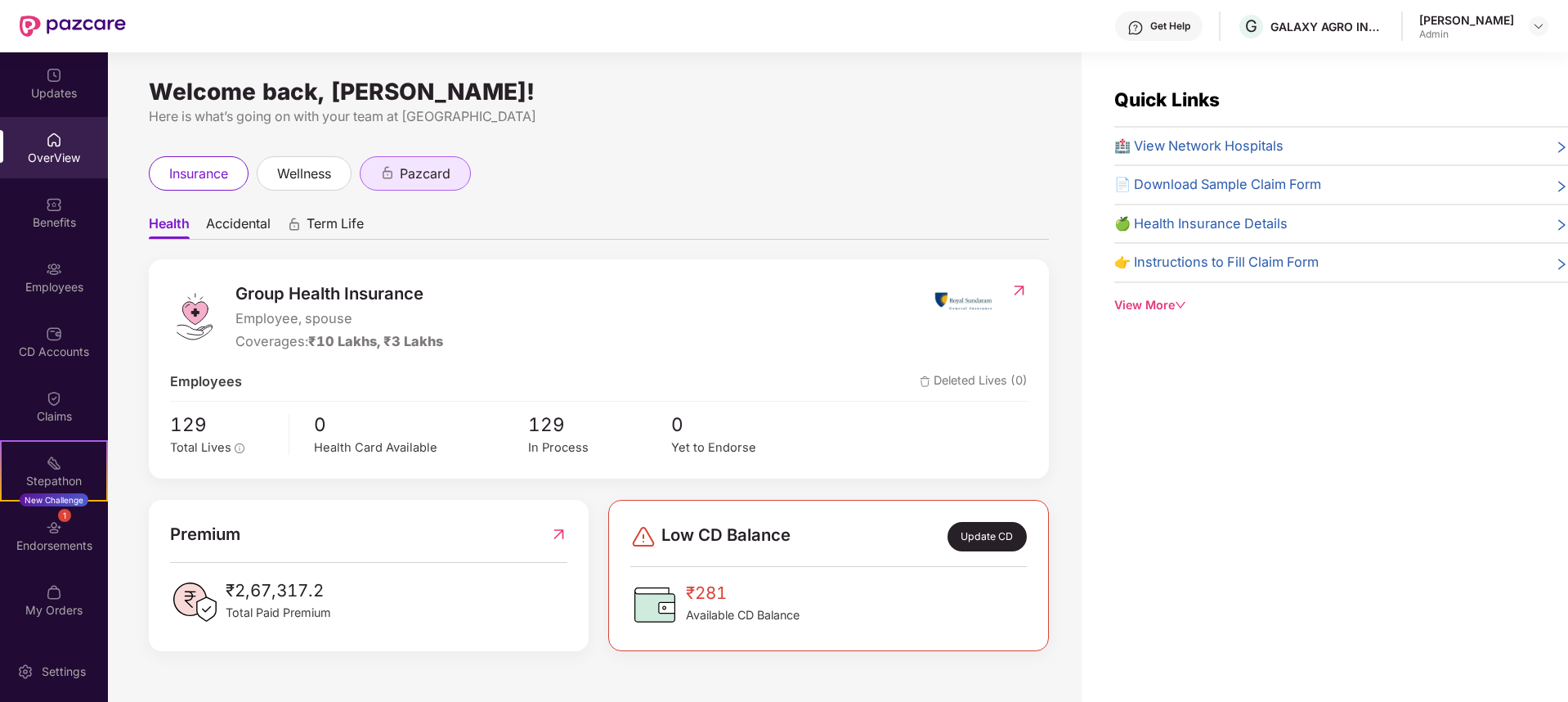
click at [418, 185] on div "pazcard" at bounding box center [415, 173] width 112 height 35
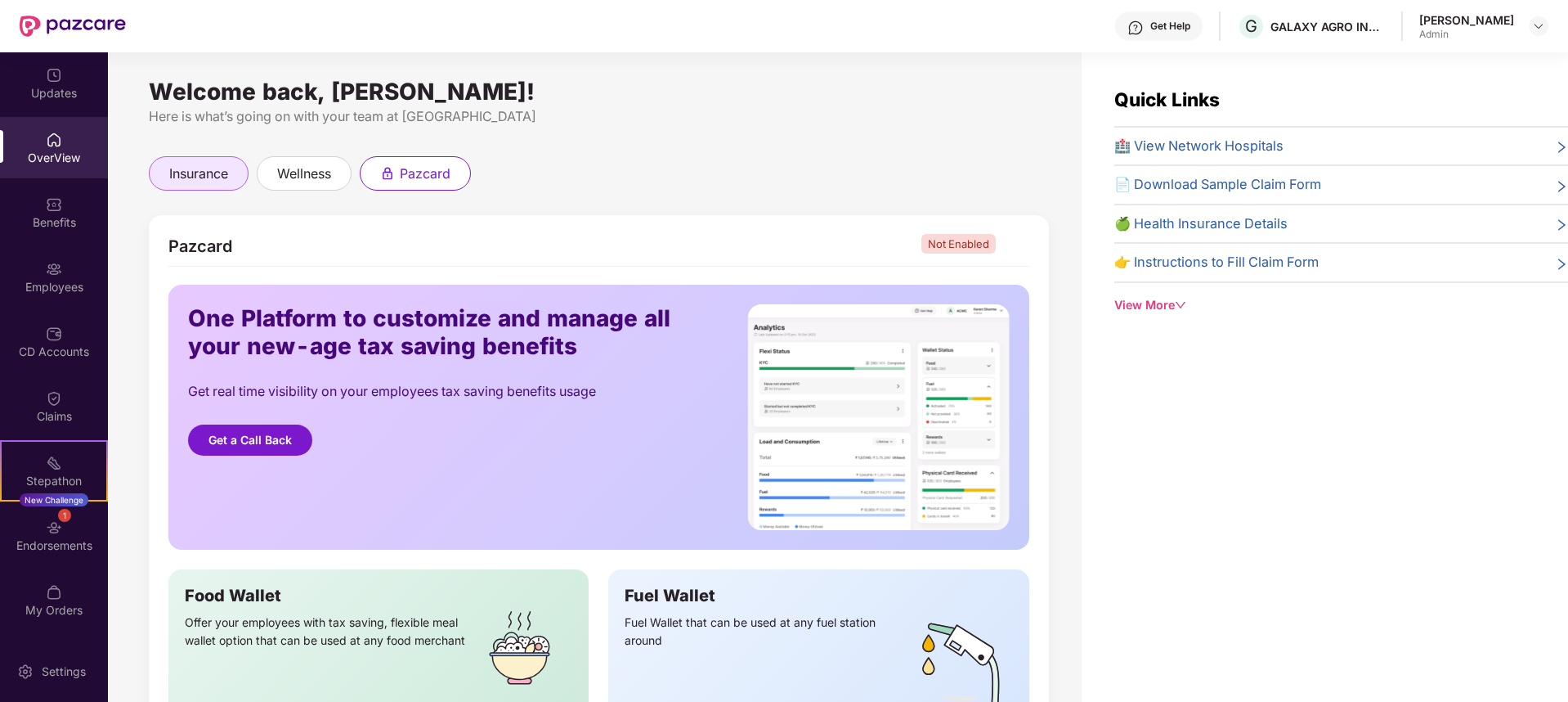
click at [178, 180] on span "insurance" at bounding box center [198, 174] width 58 height 20
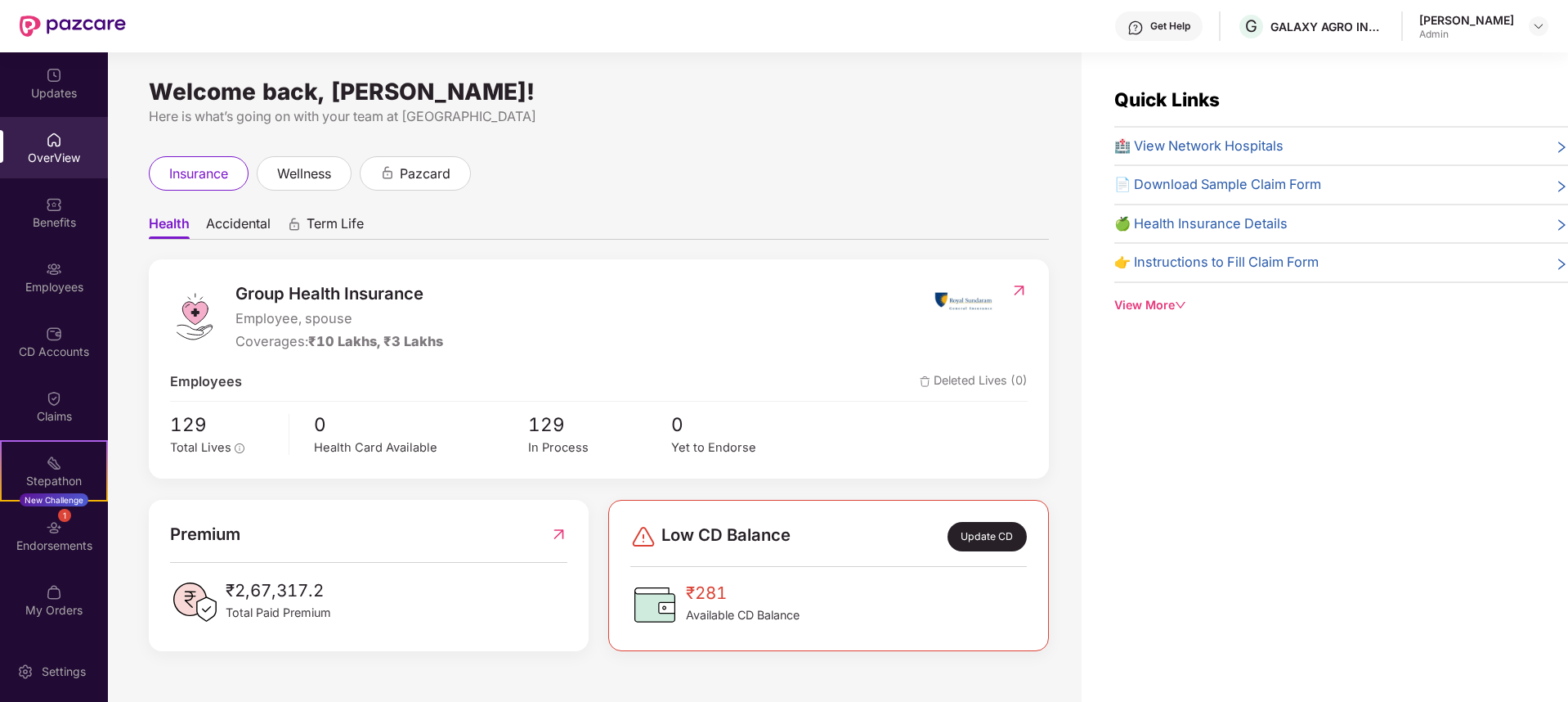
click at [1016, 283] on img at bounding box center [1019, 290] width 17 height 16
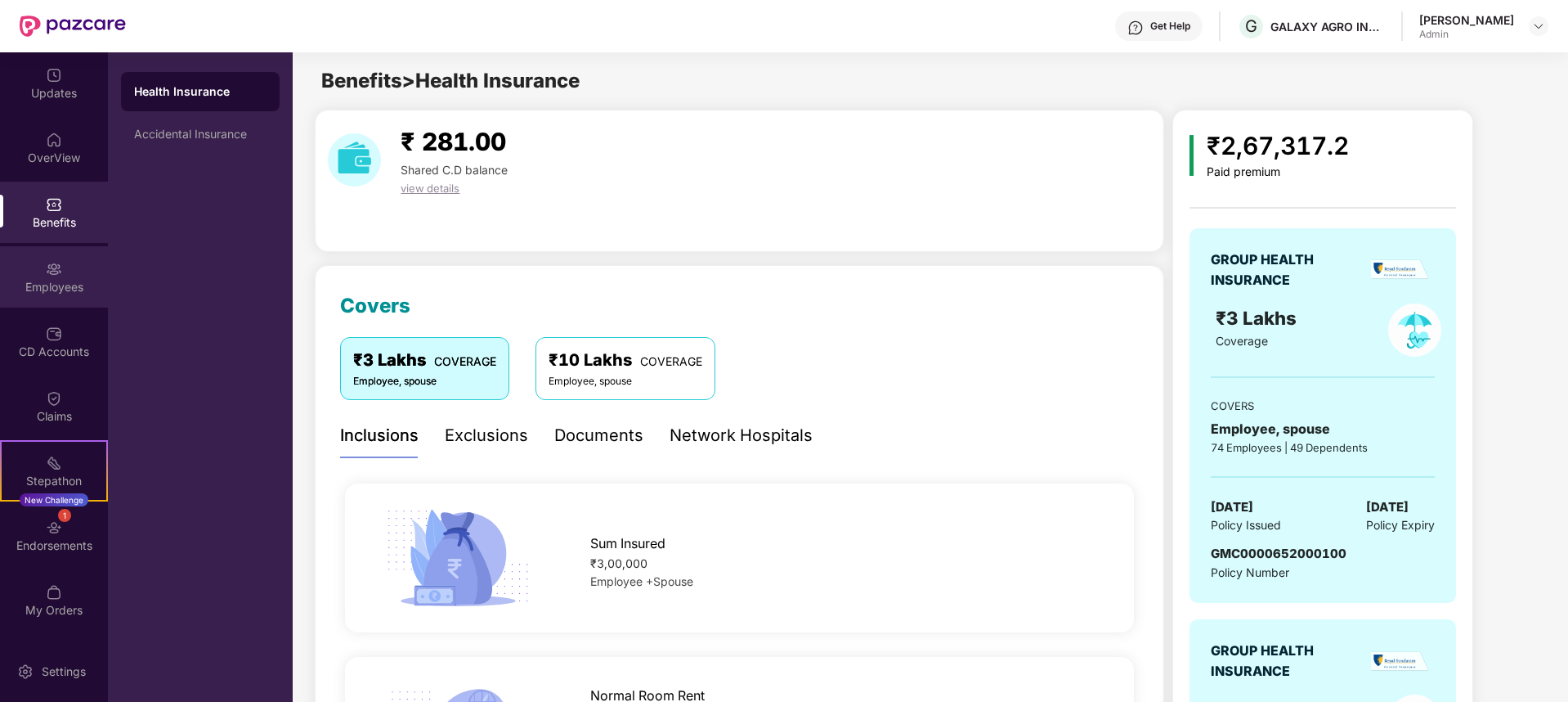
click at [79, 304] on div "Employees" at bounding box center [54, 277] width 108 height 61
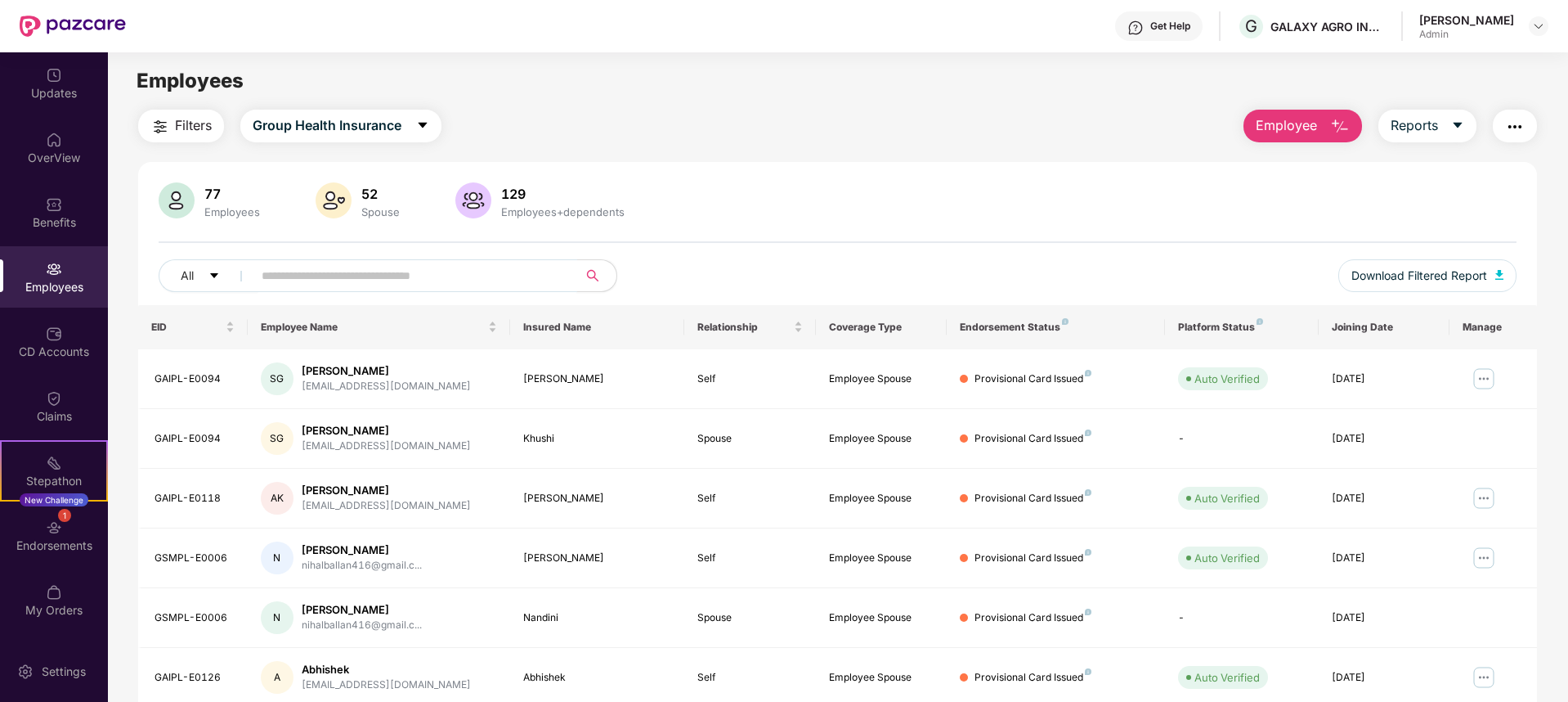
click at [450, 271] on input "text" at bounding box center [408, 276] width 293 height 25
type input "*******"
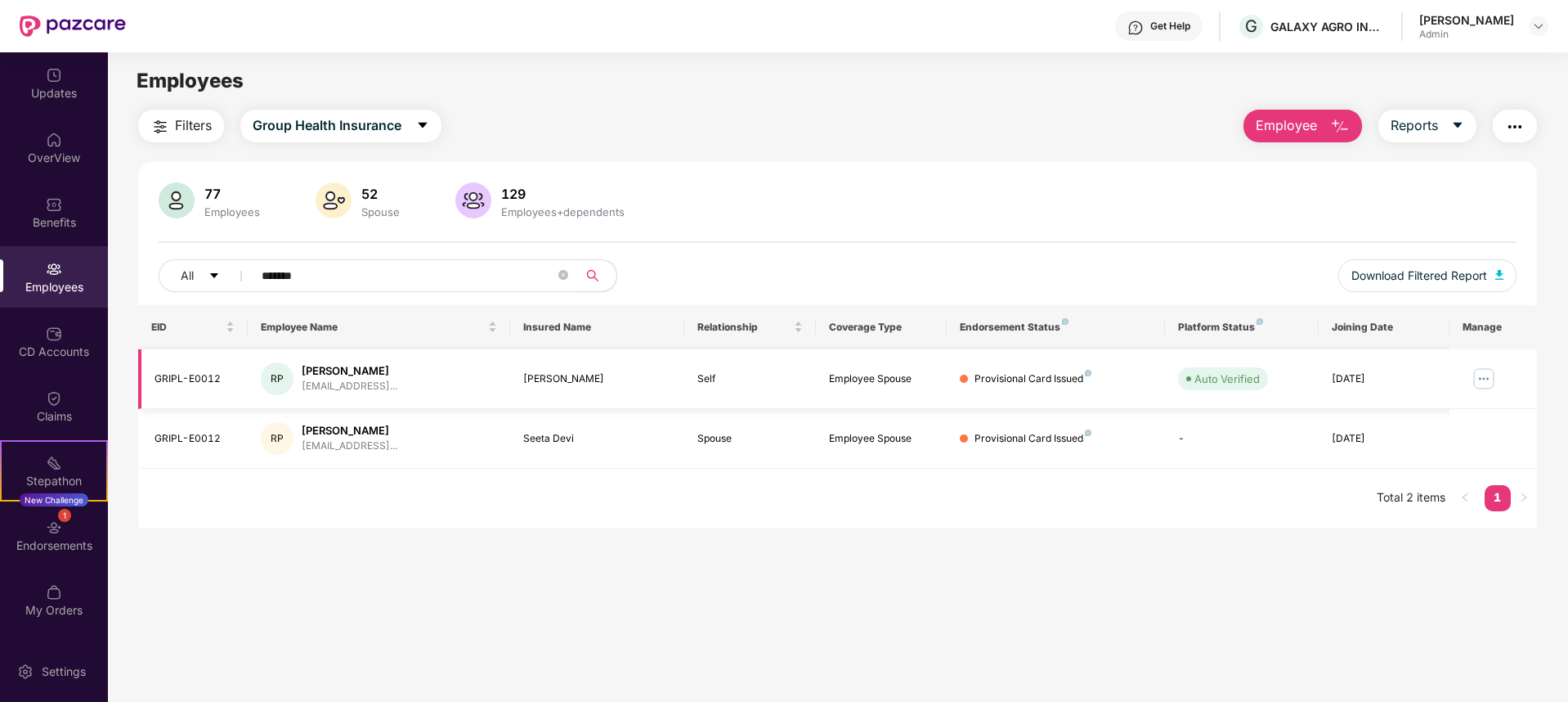
click at [330, 375] on div "[PERSON_NAME]" at bounding box center [350, 371] width 96 height 16
click at [1482, 378] on img at bounding box center [1485, 379] width 27 height 27
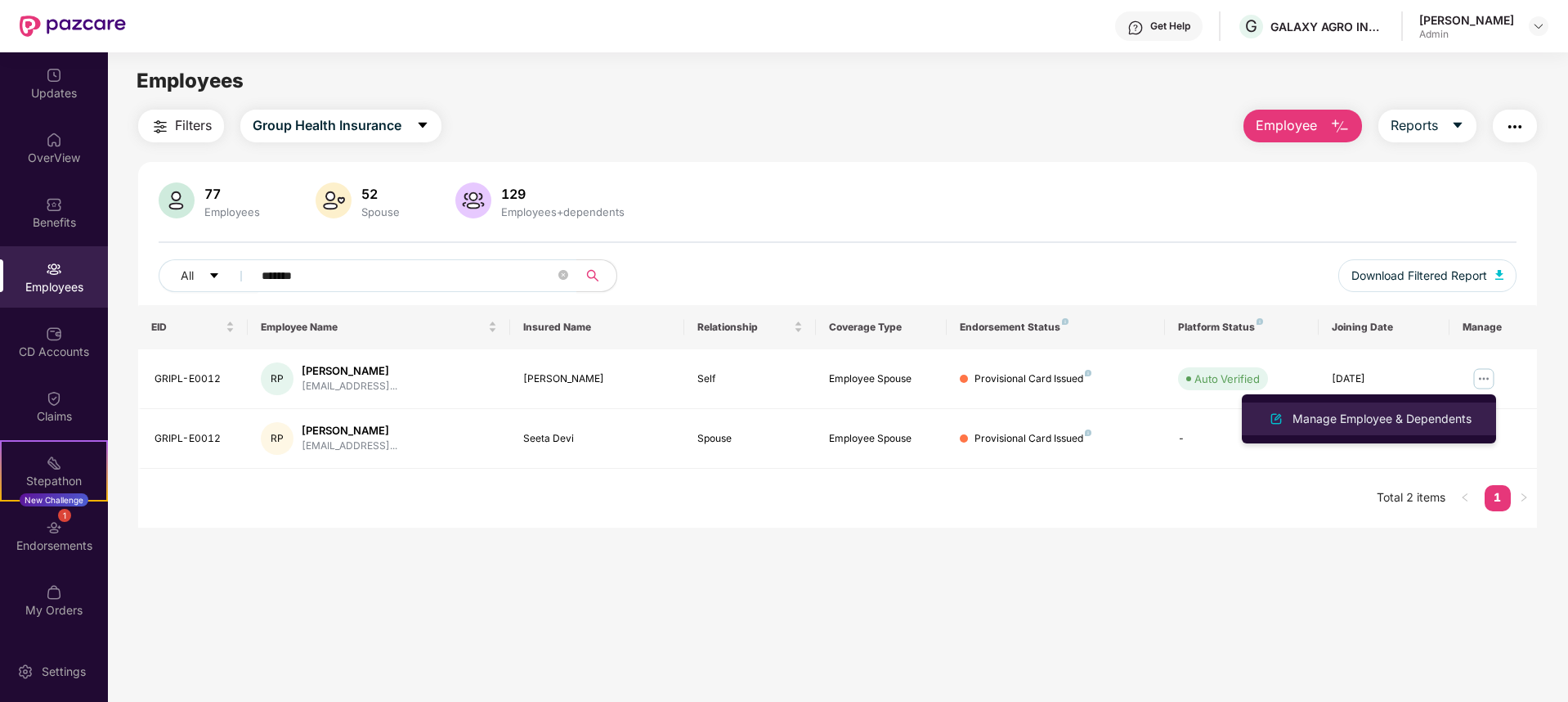
click at [1451, 406] on li "Manage Employee & Dependents" at bounding box center [1369, 418] width 254 height 33
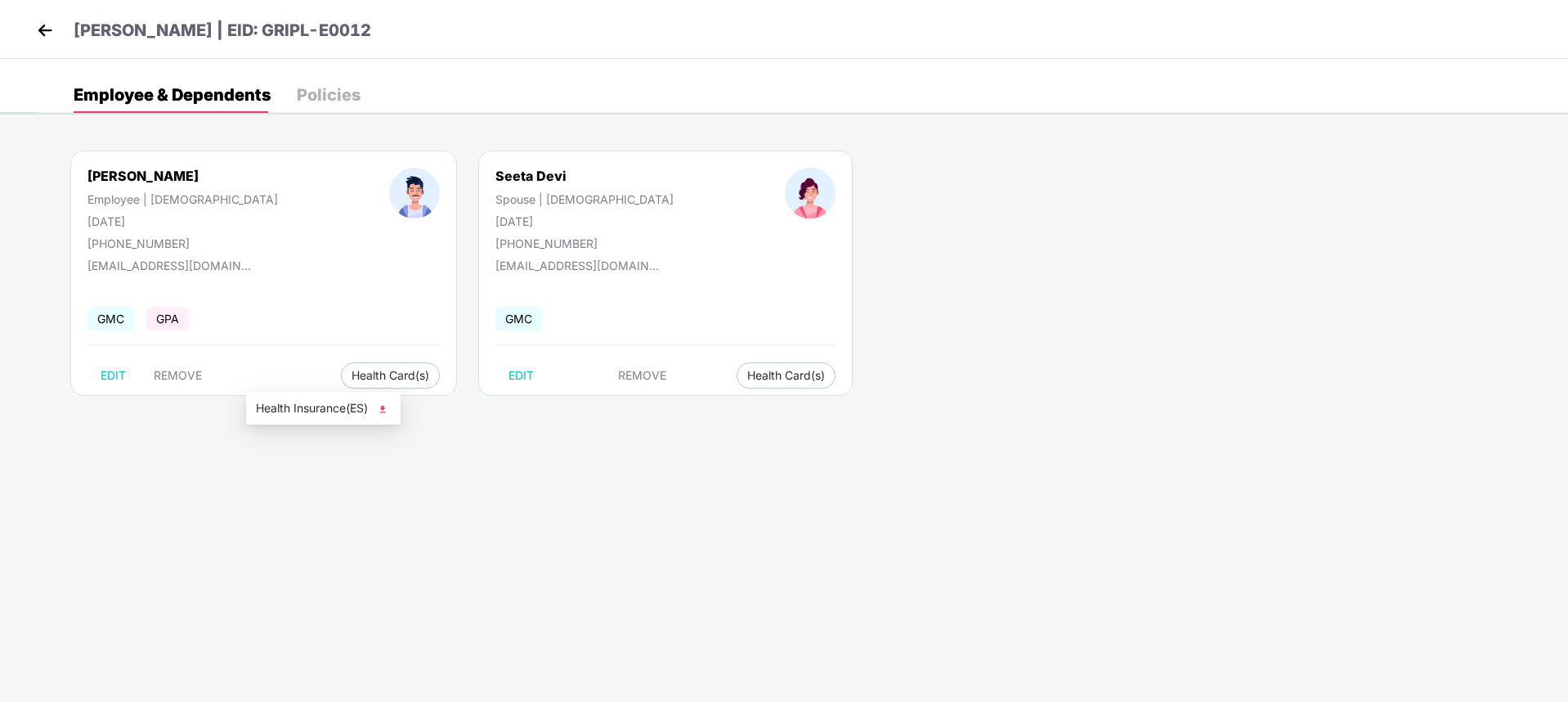
click at [382, 408] on img at bounding box center [383, 409] width 16 height 16
click at [748, 377] on span "Health Card(s)" at bounding box center [787, 375] width 78 height 8
click at [692, 407] on img at bounding box center [696, 409] width 16 height 16
